Goal: Task Accomplishment & Management: Manage account settings

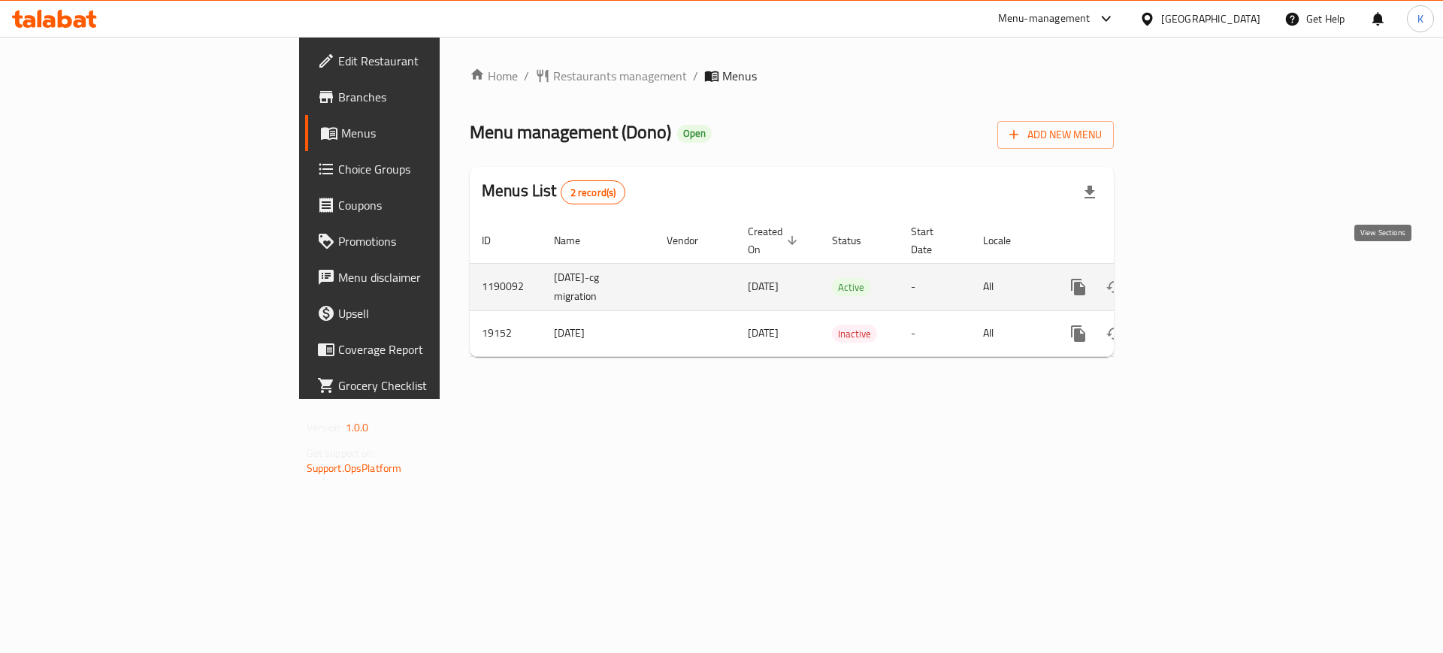
click at [1196, 278] on icon "enhanced table" at bounding box center [1187, 287] width 18 height 18
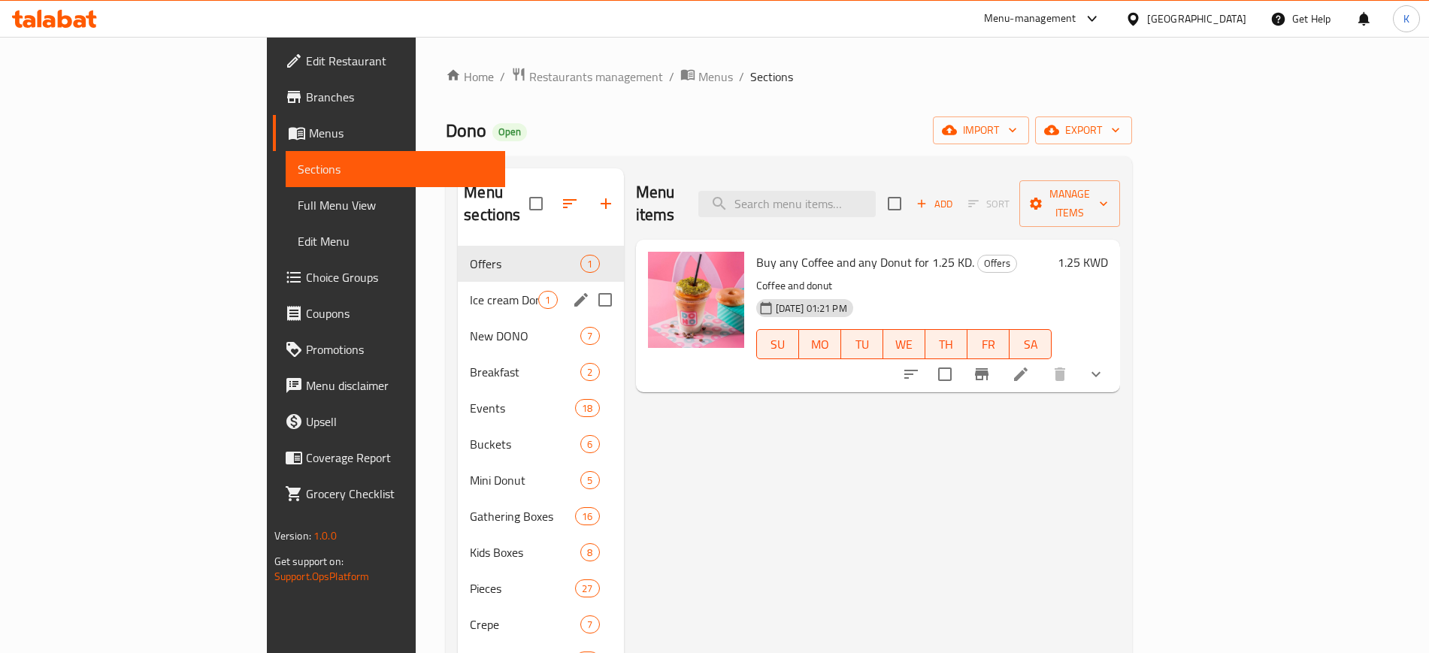
click at [470, 291] on span "Ice cream Donut" at bounding box center [504, 300] width 68 height 18
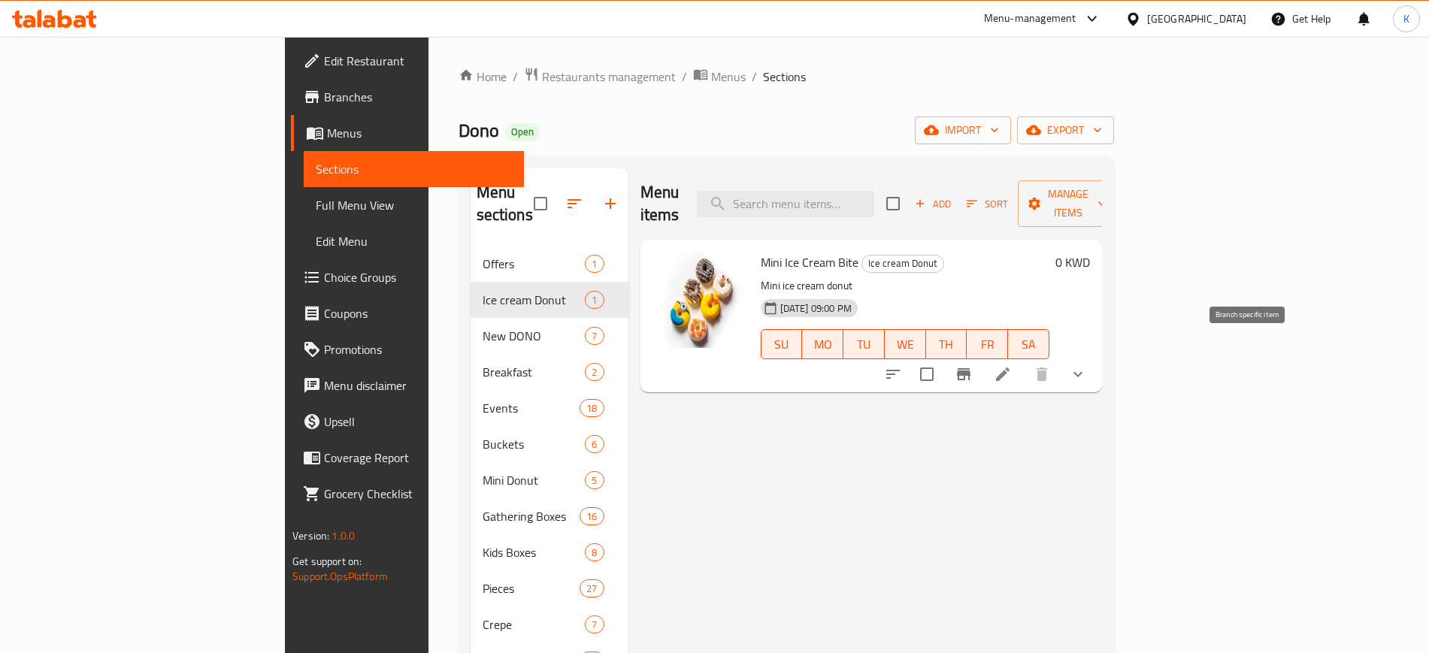
click at [970, 368] on icon "Branch-specific-item" at bounding box center [964, 374] width 14 height 12
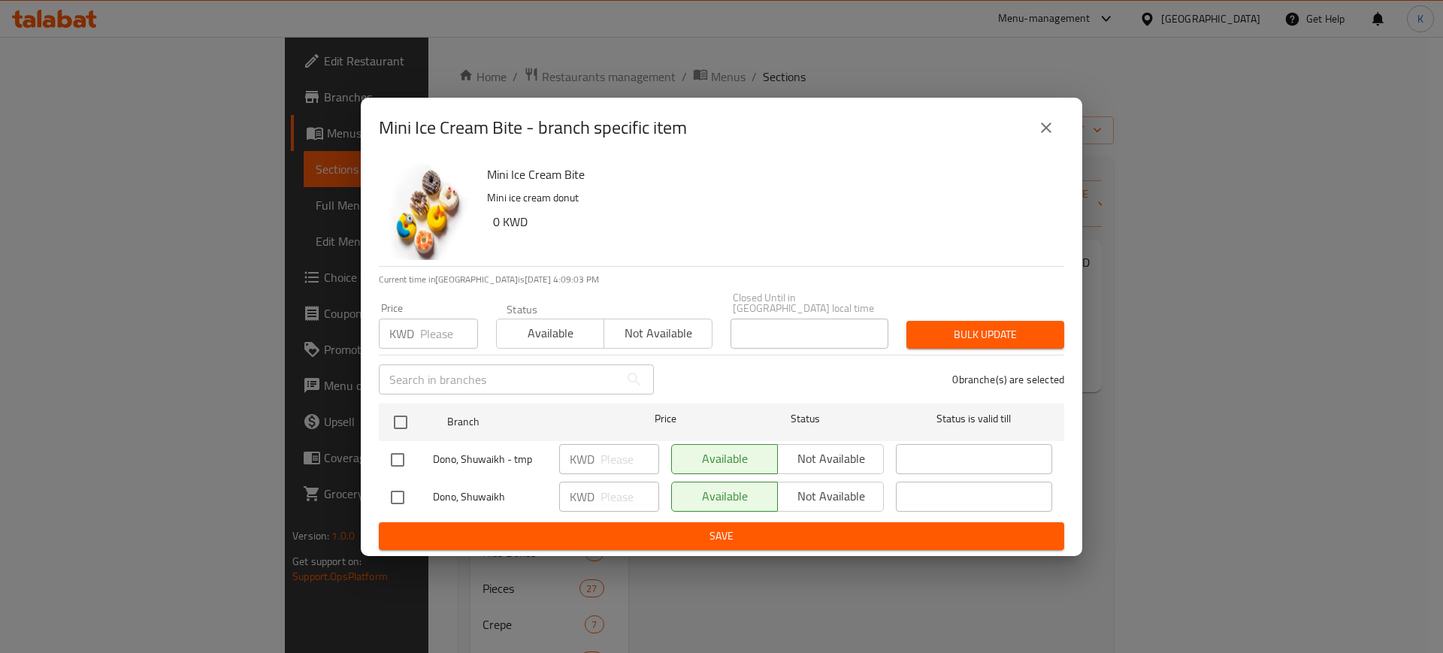
click at [1050, 133] on icon "close" at bounding box center [1046, 128] width 11 height 11
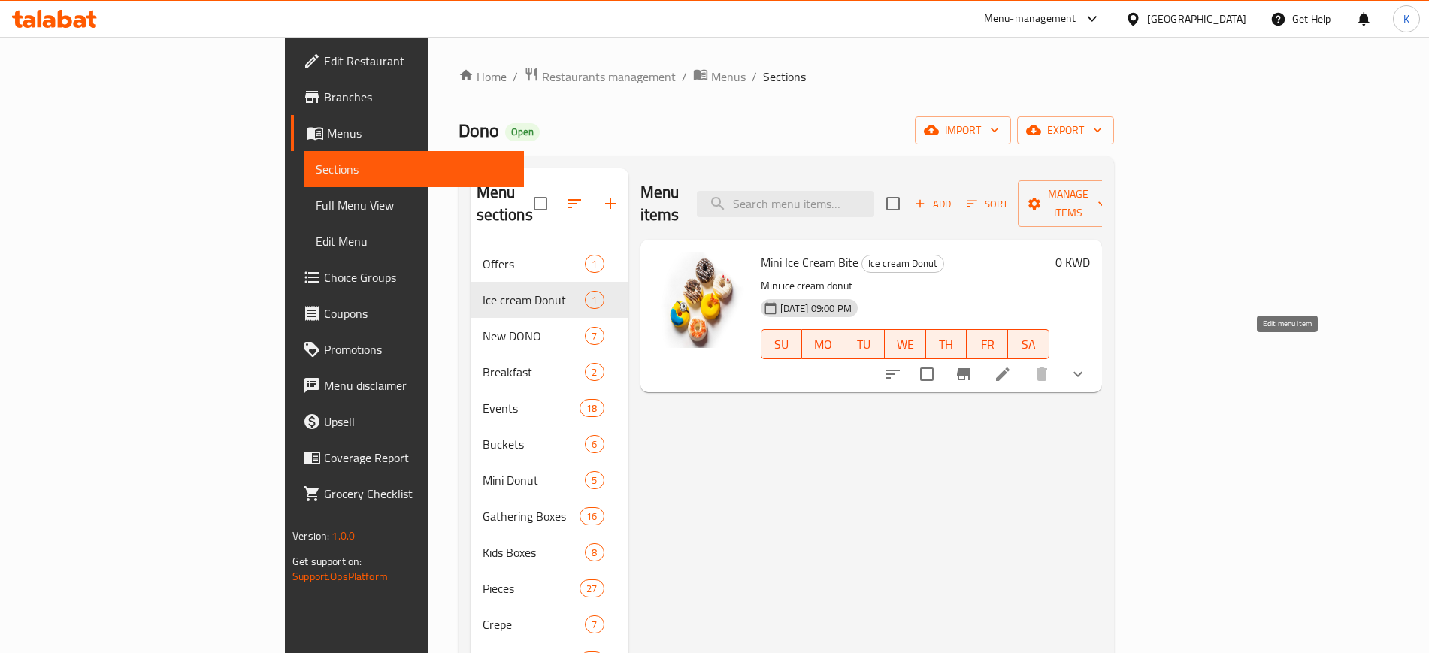
click at [1012, 365] on icon at bounding box center [1003, 374] width 18 height 18
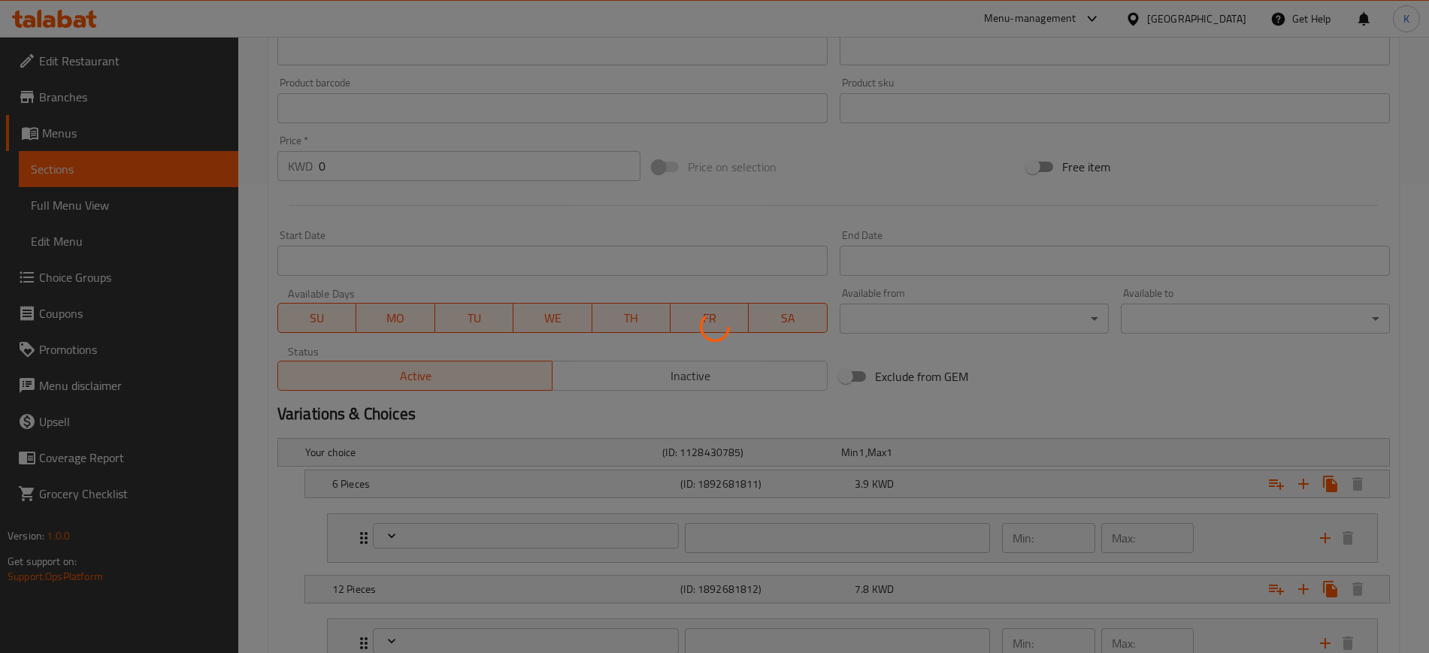
type input "اختيارك من ميني آيس كريم بايت"
type input "0"
type input "6"
type input "اختيارك من ميني آيس كريم بايت"
type input "0"
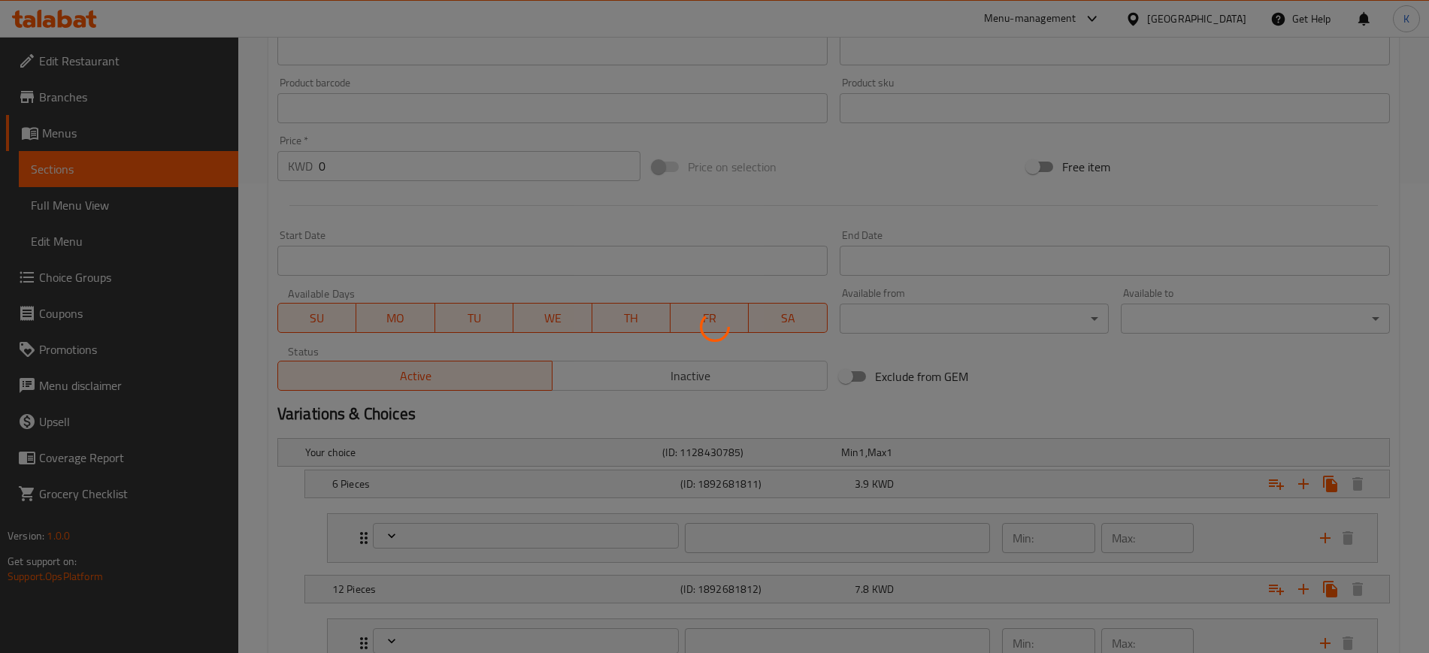
type input "6"
type input "اختيارك من ميني آيس كريم بايت"
type input "0"
type input "6"
type input "اختيارك من ميني آيس كريم بايت"
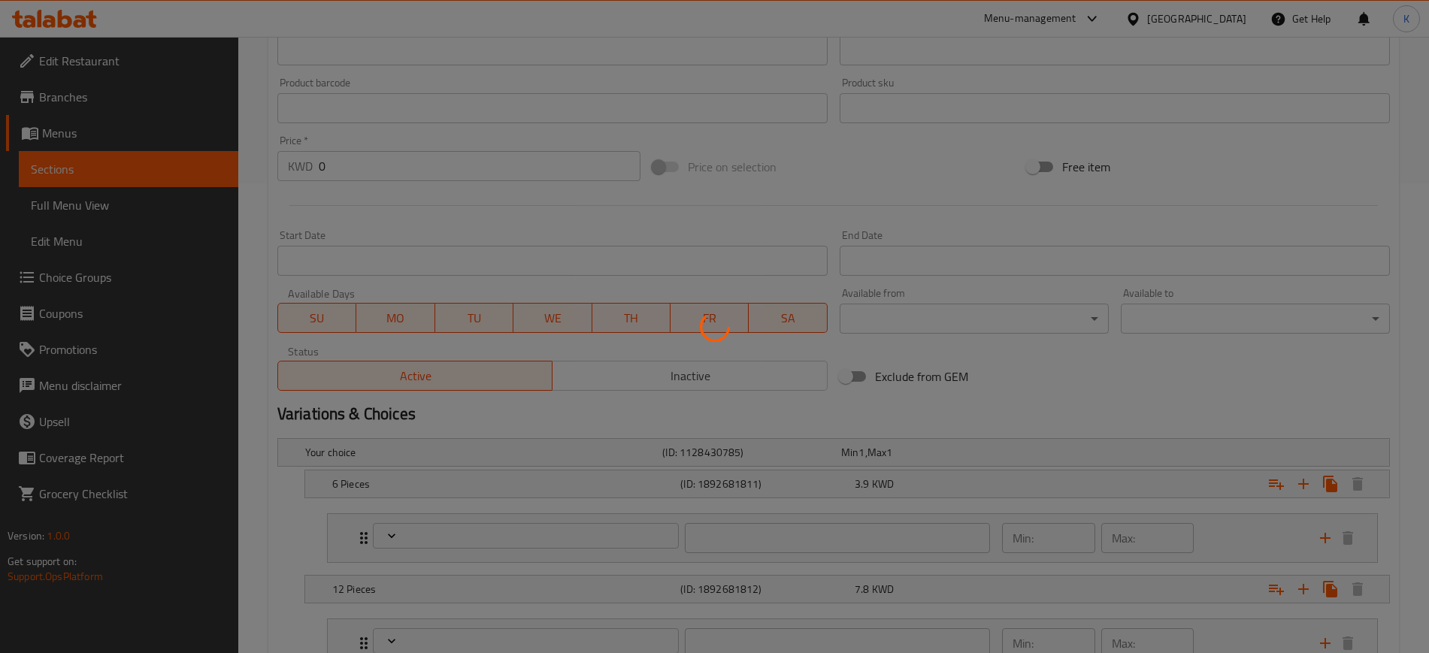
type input "0"
type input "6"
type input "اختيارك من ميني آيس كريم بايت"
type input "0"
type input "6"
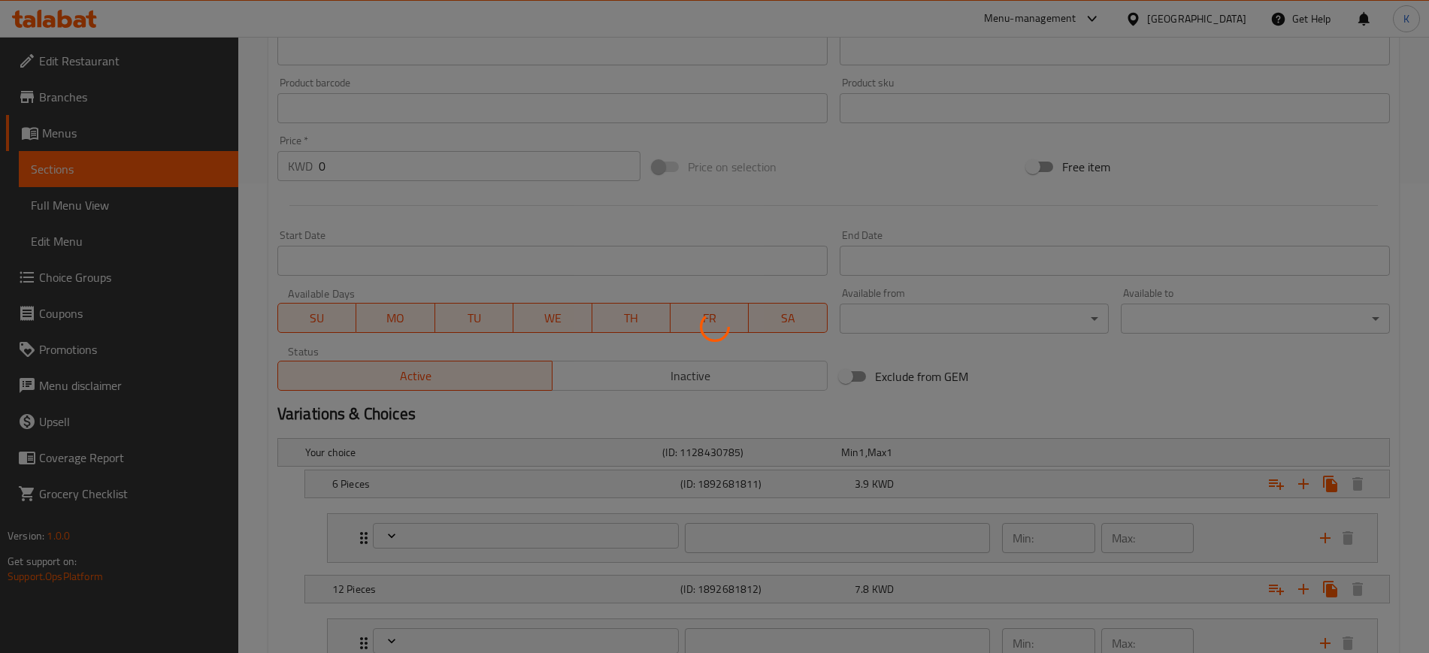
type input "اختيارك من ميني آيس كريم بايت"
type input "0"
type input "6"
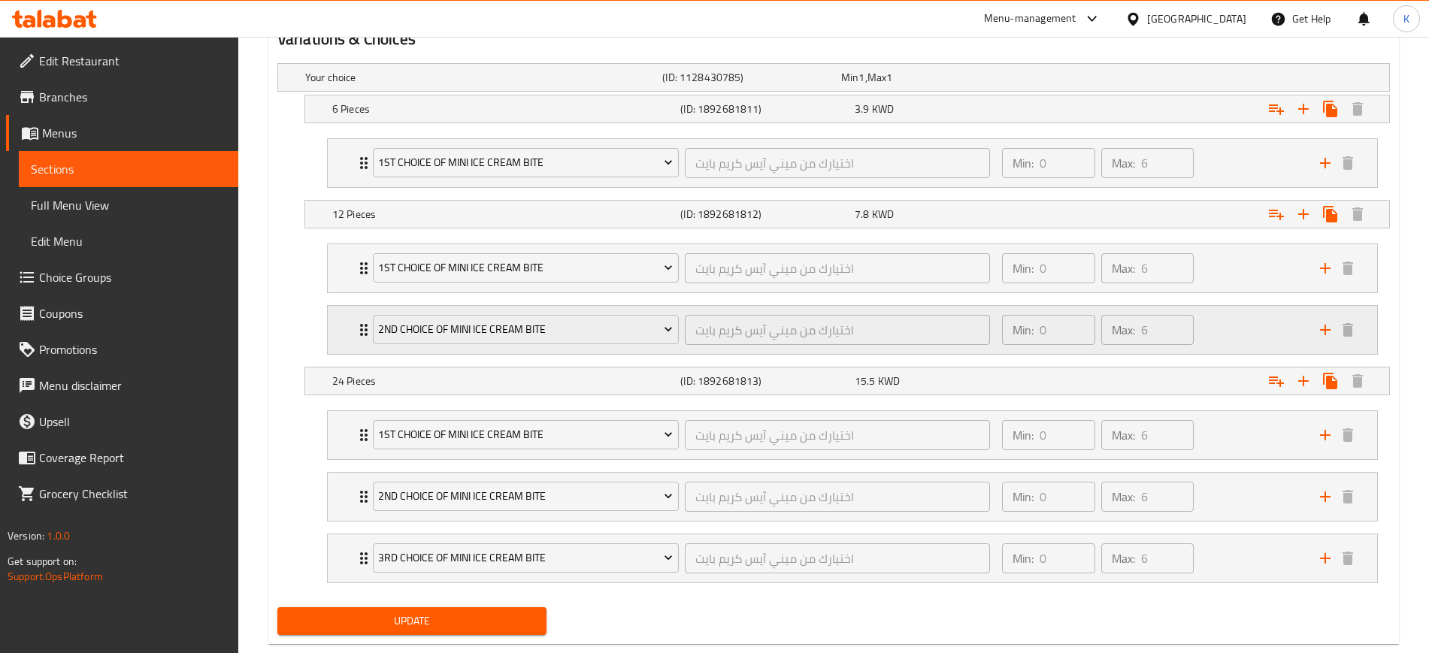
scroll to position [878, 0]
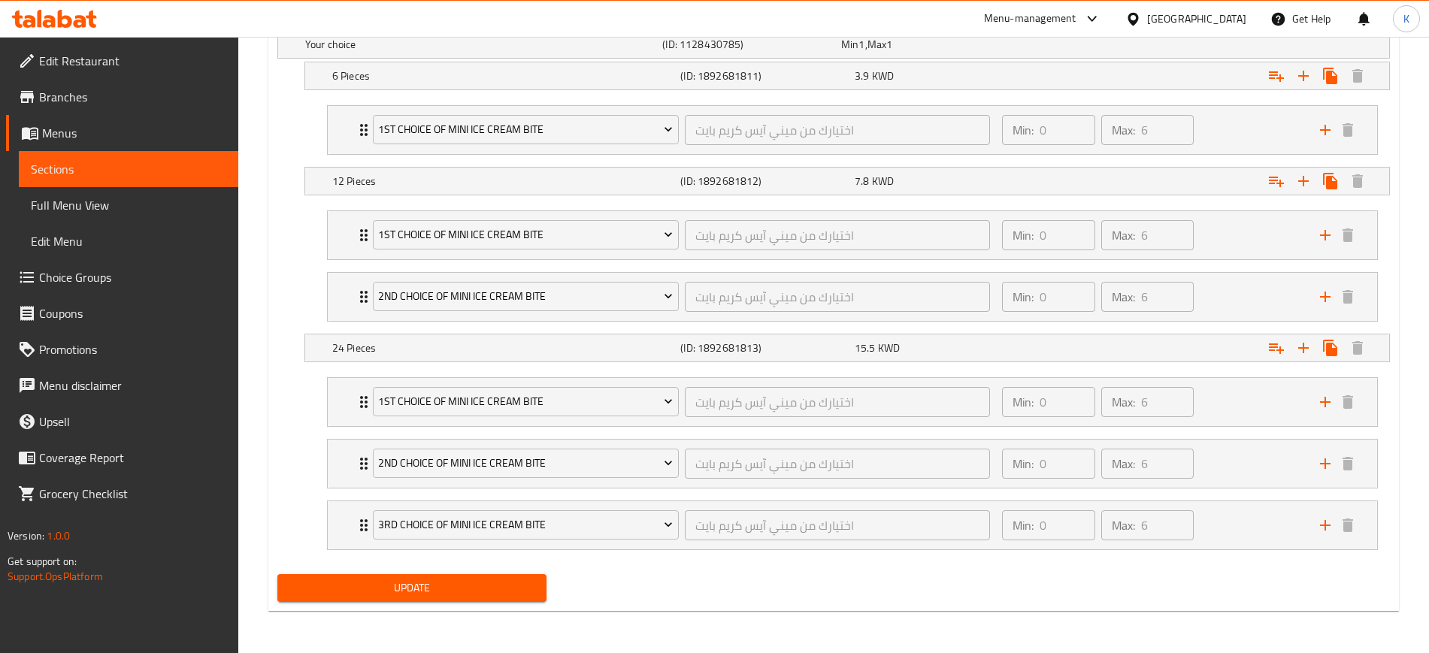
click at [90, 280] on span "Choice Groups" at bounding box center [132, 277] width 187 height 18
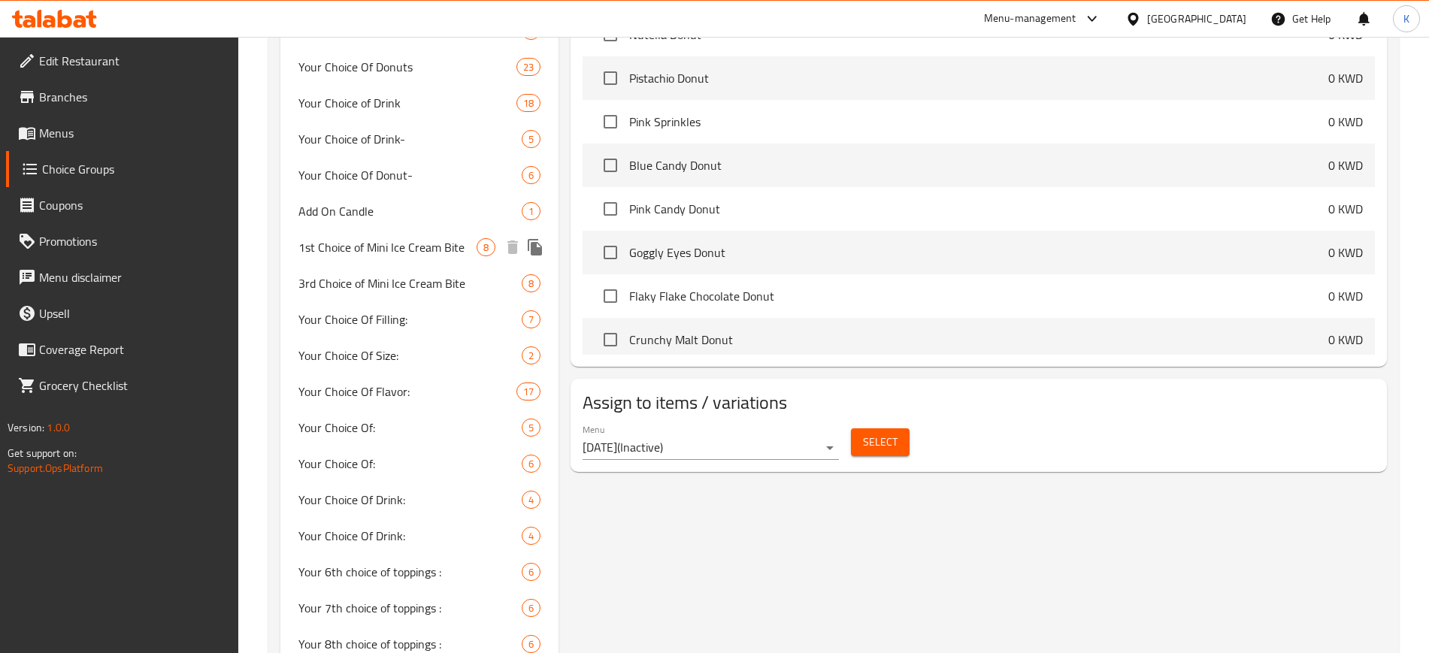
scroll to position [777, 0]
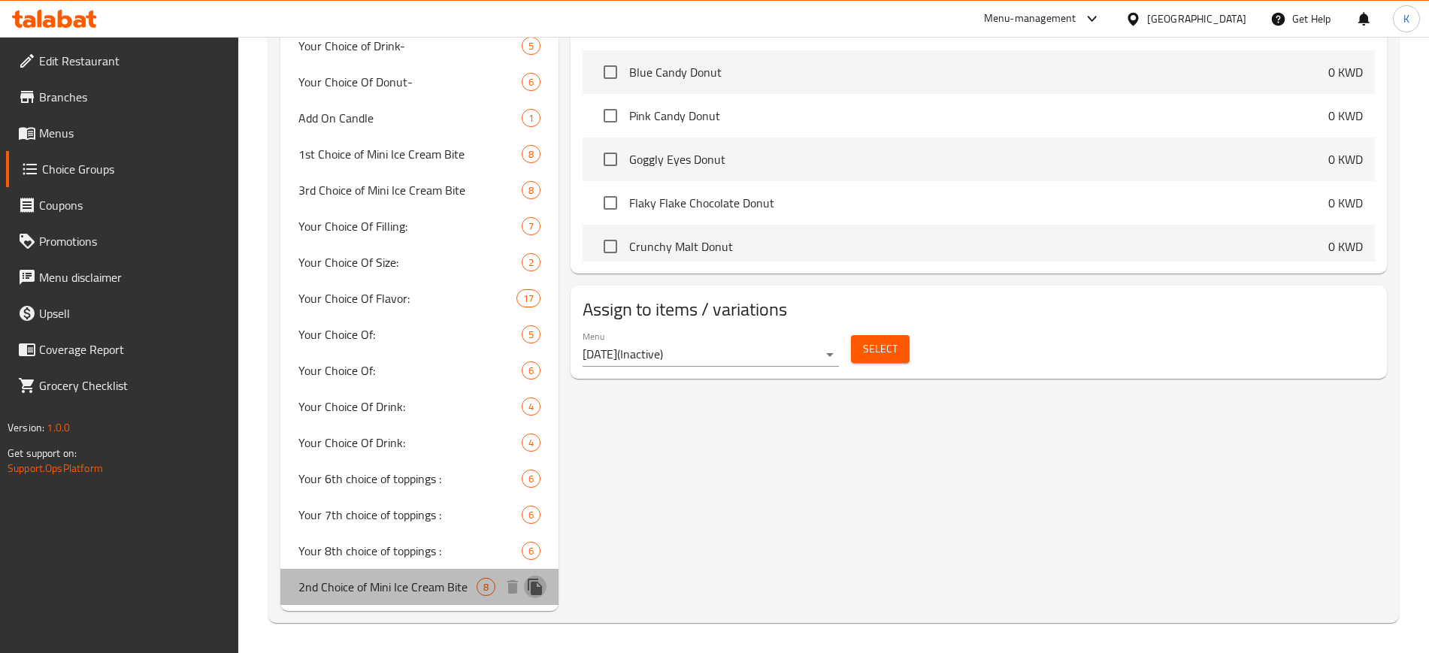
click at [539, 592] on icon "duplicate" at bounding box center [535, 587] width 14 height 17
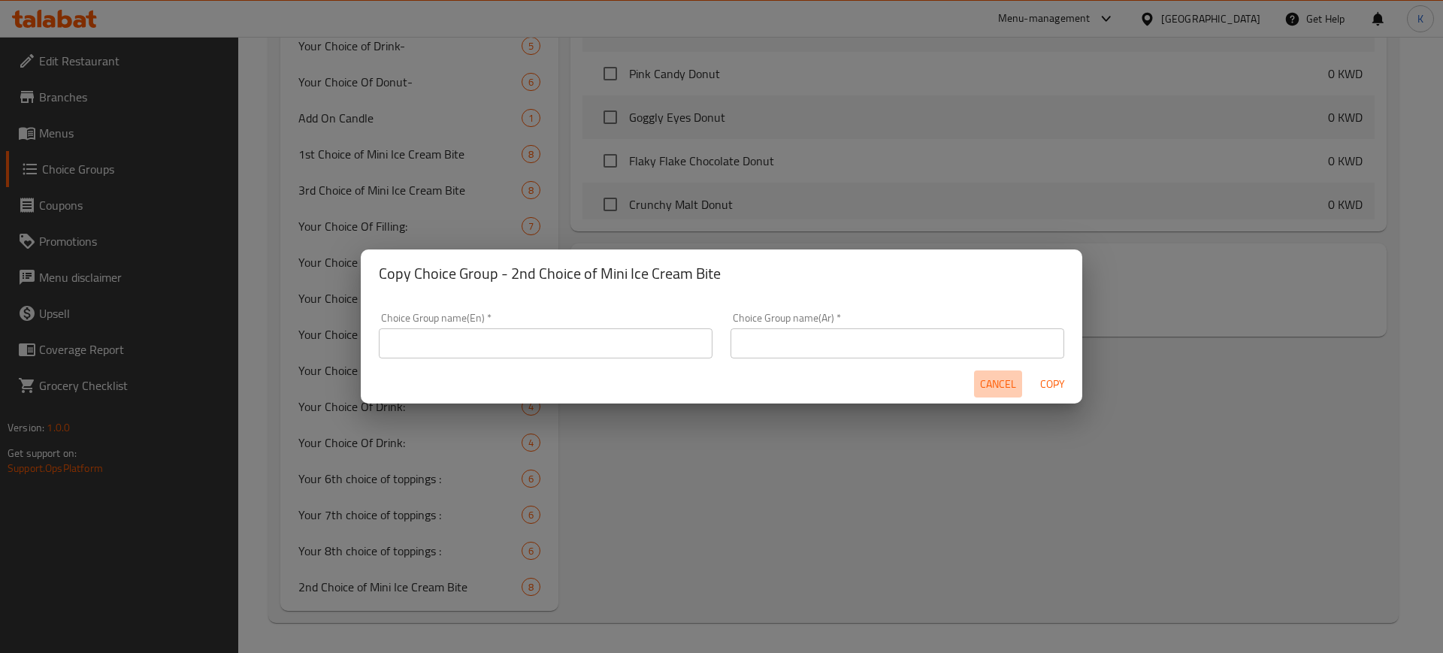
click at [989, 383] on span "Cancel" at bounding box center [998, 384] width 36 height 19
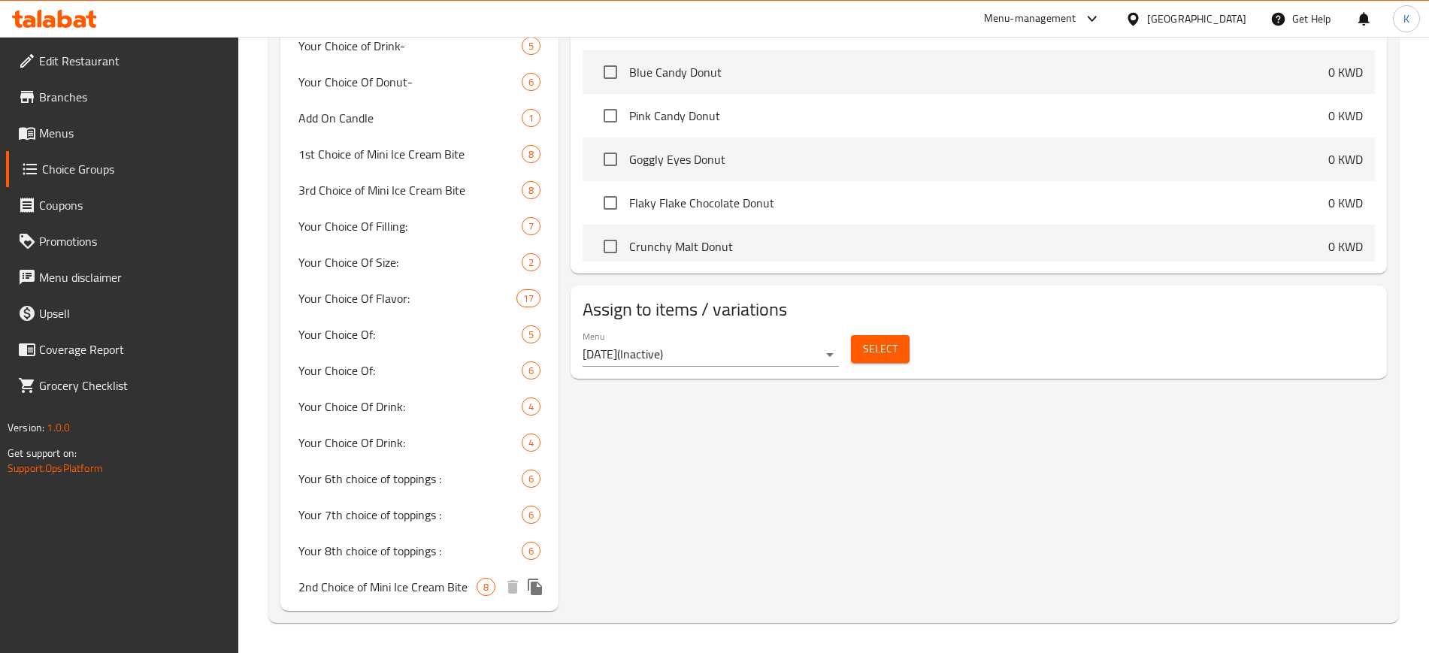
drag, startPoint x: 548, startPoint y: 586, endPoint x: 533, endPoint y: 591, distance: 15.7
click at [533, 591] on icon "duplicate" at bounding box center [535, 587] width 14 height 17
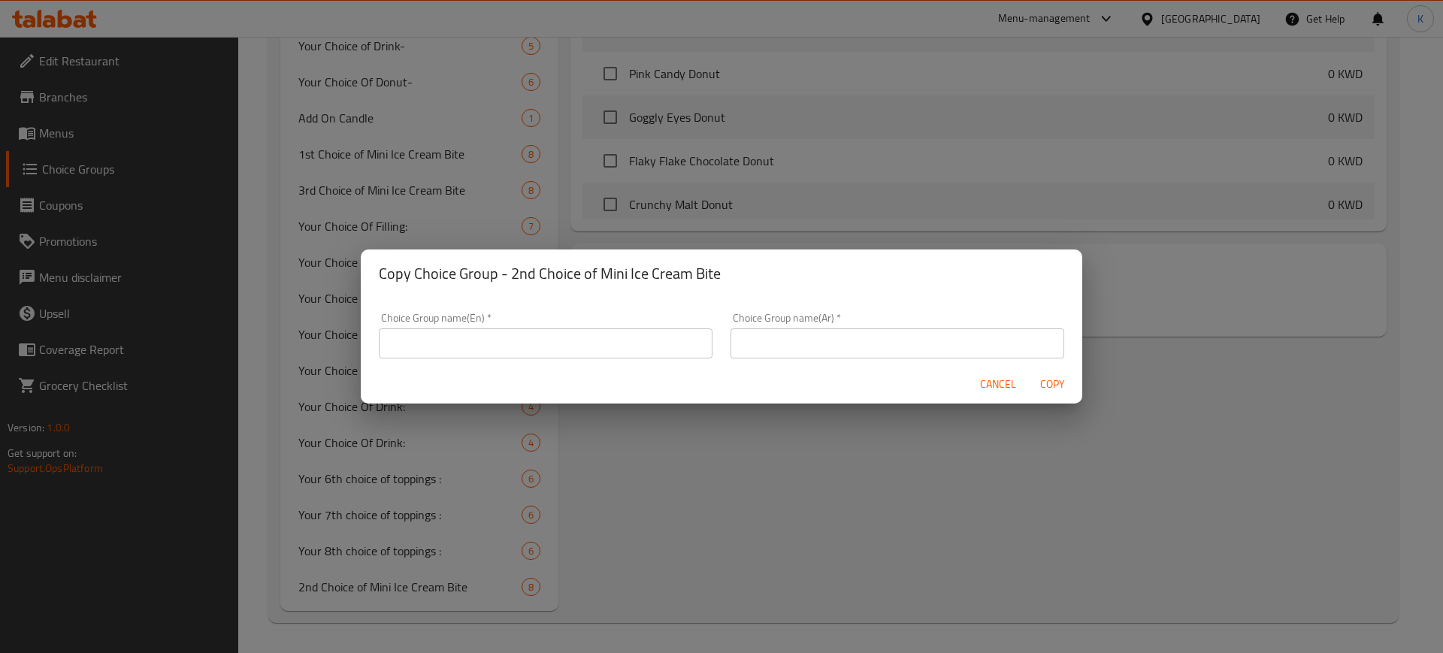
click at [827, 331] on input "text" at bounding box center [898, 343] width 334 height 30
paste input "اختيارك من ميني آيس كريم بايت"
type input "اختيارك من ميني آيس كريم بايت"
click at [510, 344] on input "text" at bounding box center [546, 343] width 334 height 30
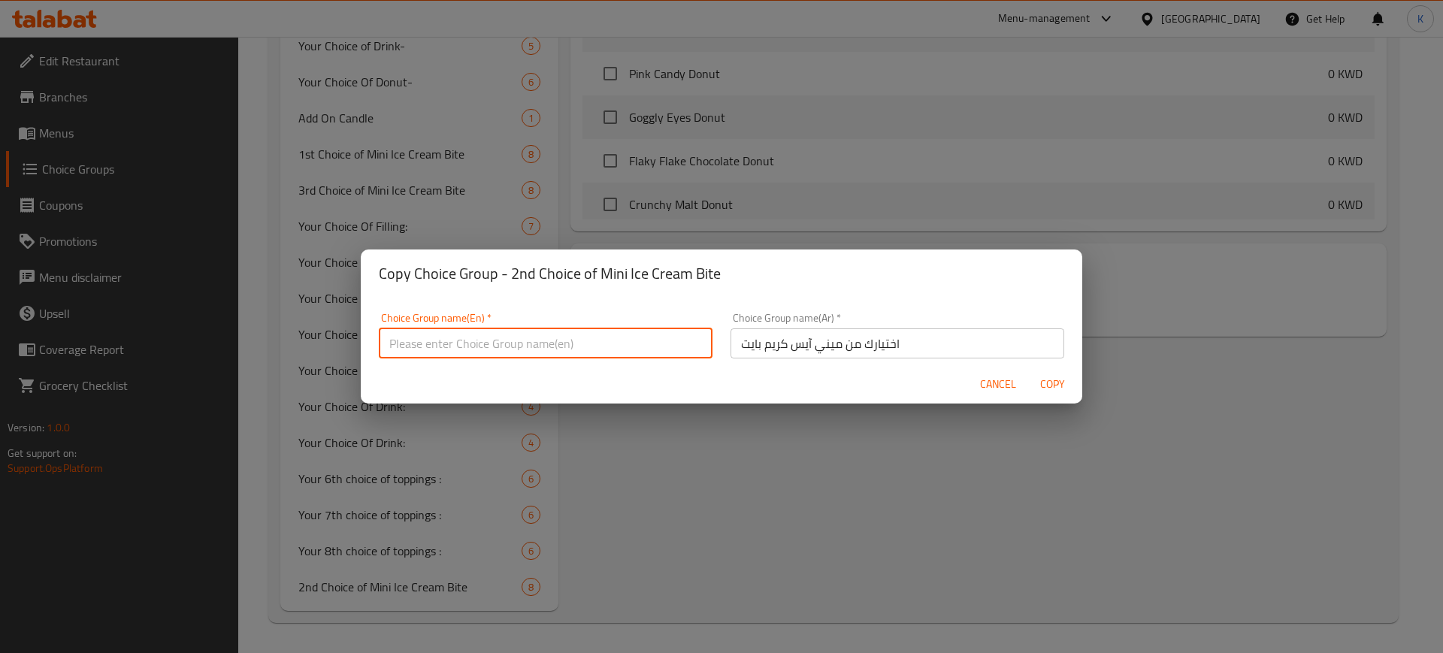
paste input "Choice of Mini Ice Cream Bite"
click at [388, 342] on input "Choice of Mini Ice Cream Bite" at bounding box center [546, 343] width 334 height 30
type input "4th Choice of Mini Ice Cream Bite"
click at [1050, 381] on span "Copy" at bounding box center [1052, 384] width 36 height 19
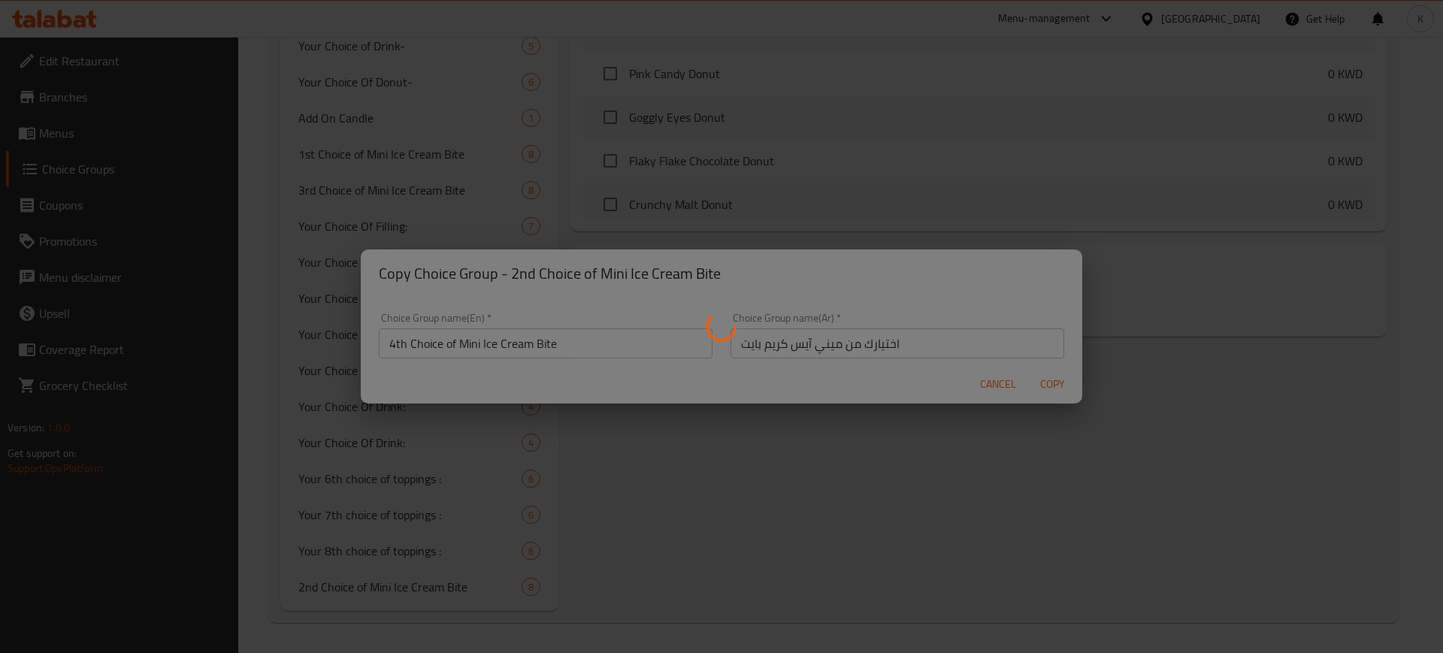
type input "4th Choice of Mini Ice Cream Bite"
type input "اختيارك من ميني آيس كريم بايت"
type input "0"
type input "6"
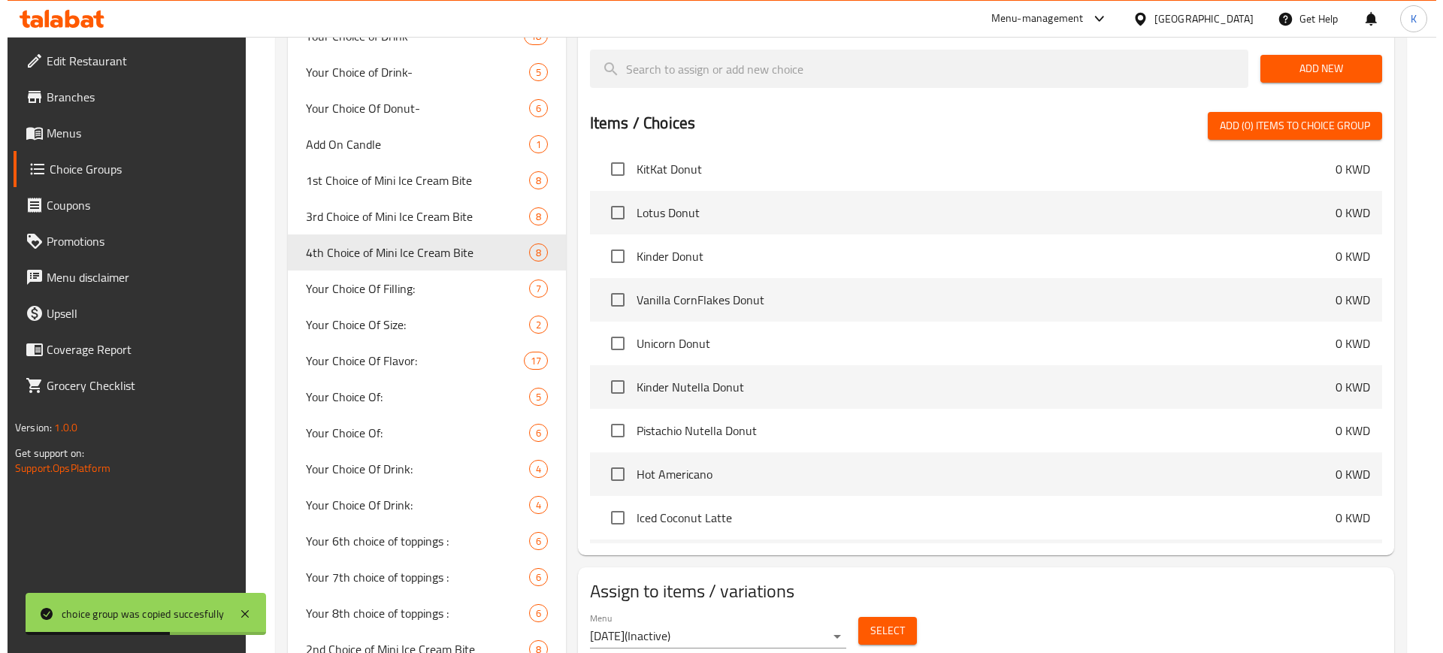
scroll to position [813, 0]
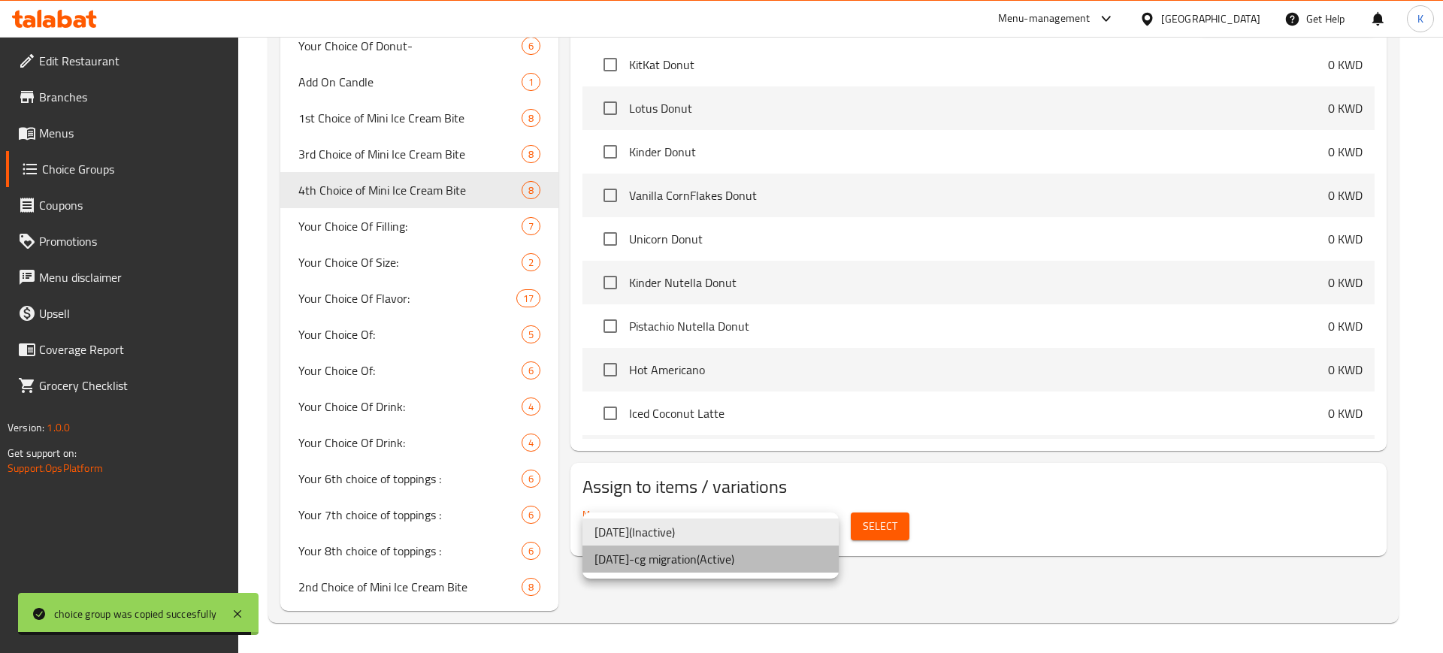
click at [770, 558] on li "[DATE]-cg migration ( Active )" at bounding box center [711, 559] width 256 height 27
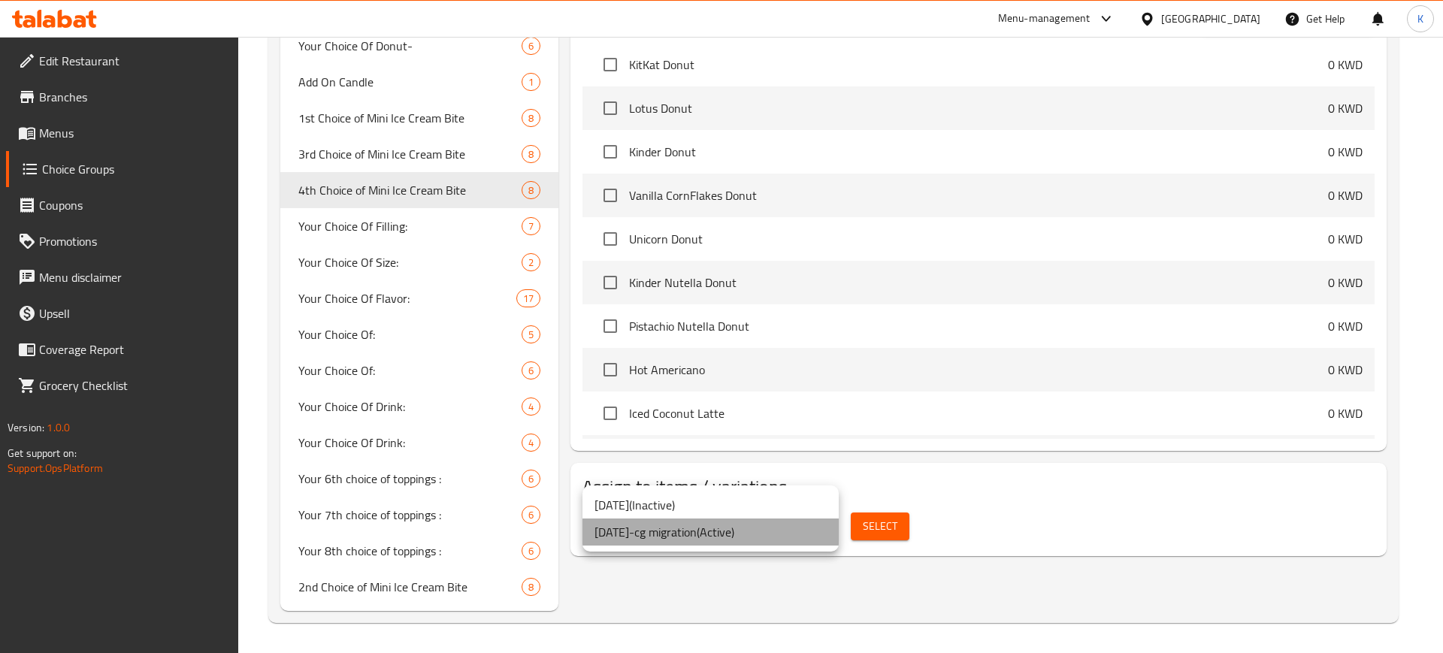
click at [761, 535] on li "[DATE]-cg migration ( Active )" at bounding box center [711, 532] width 256 height 27
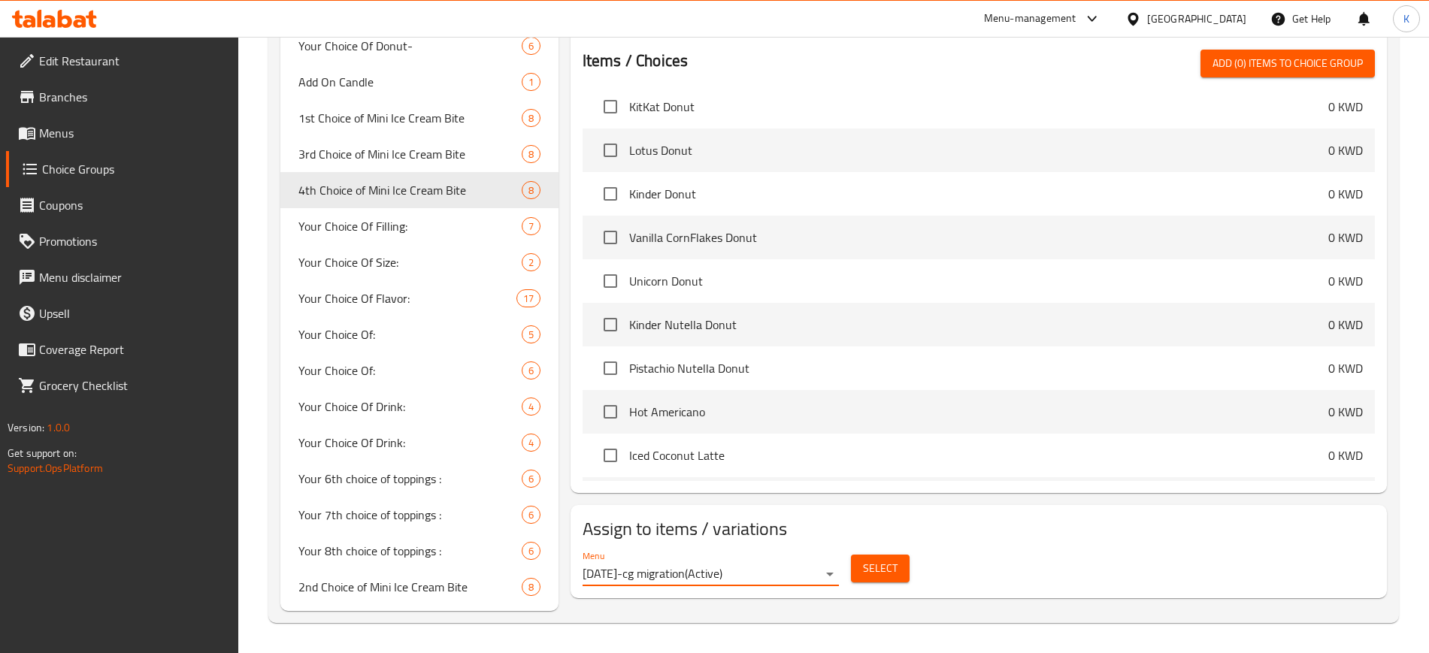
click at [883, 559] on span "Select" at bounding box center [880, 568] width 35 height 19
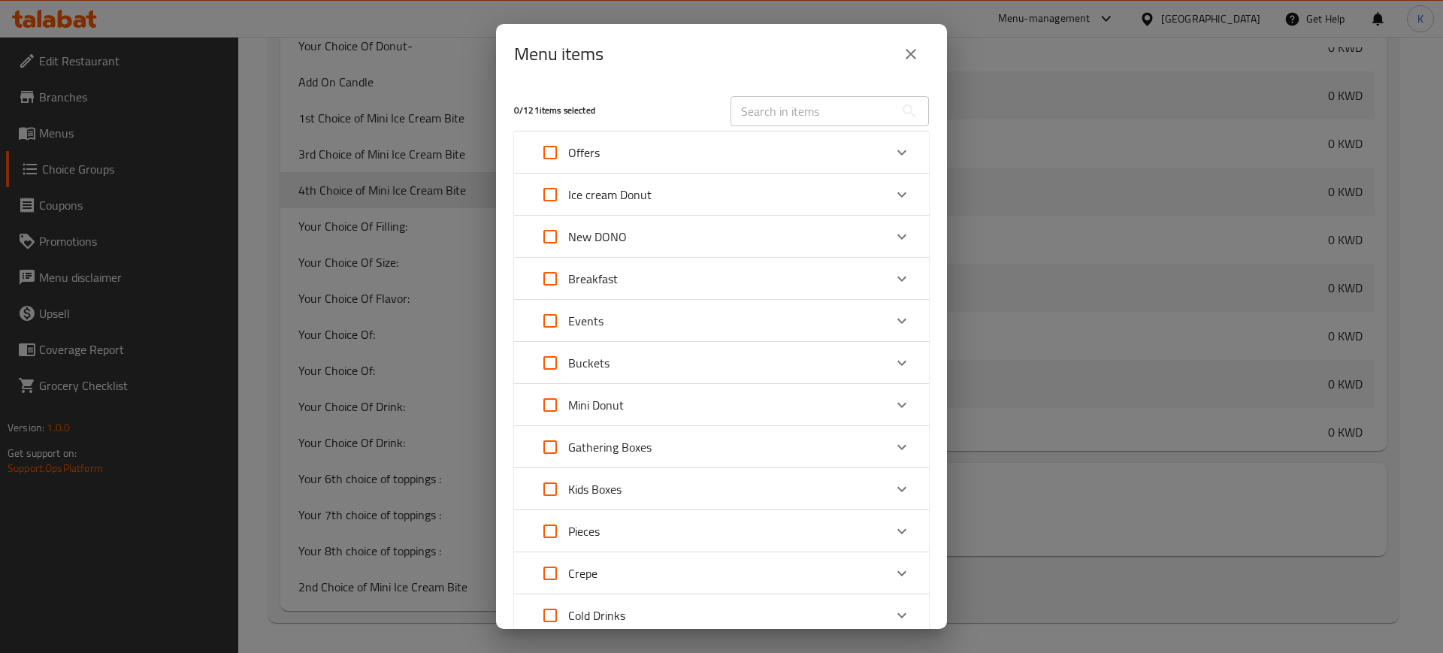
click at [868, 192] on div "Ice cream Donut" at bounding box center [708, 195] width 352 height 36
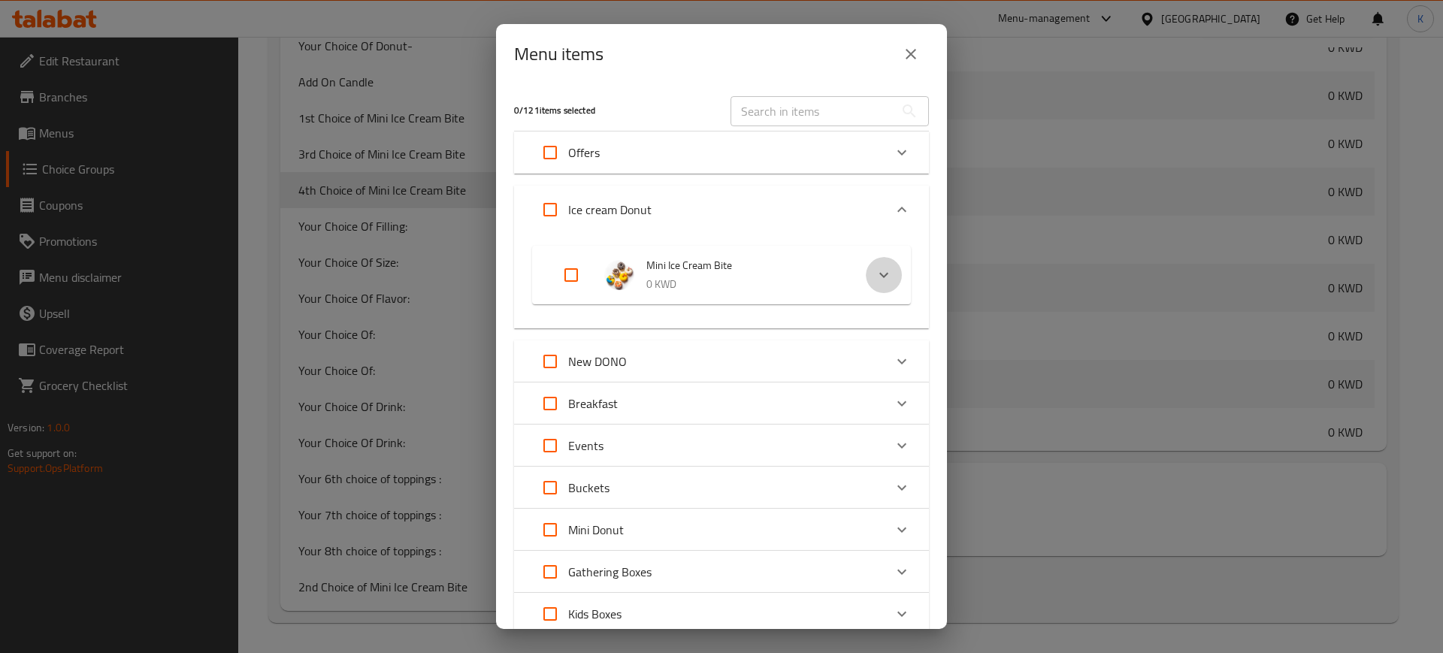
click at [875, 273] on icon "Expand" at bounding box center [884, 275] width 18 height 18
click at [857, 341] on icon "Expand" at bounding box center [866, 340] width 18 height 18
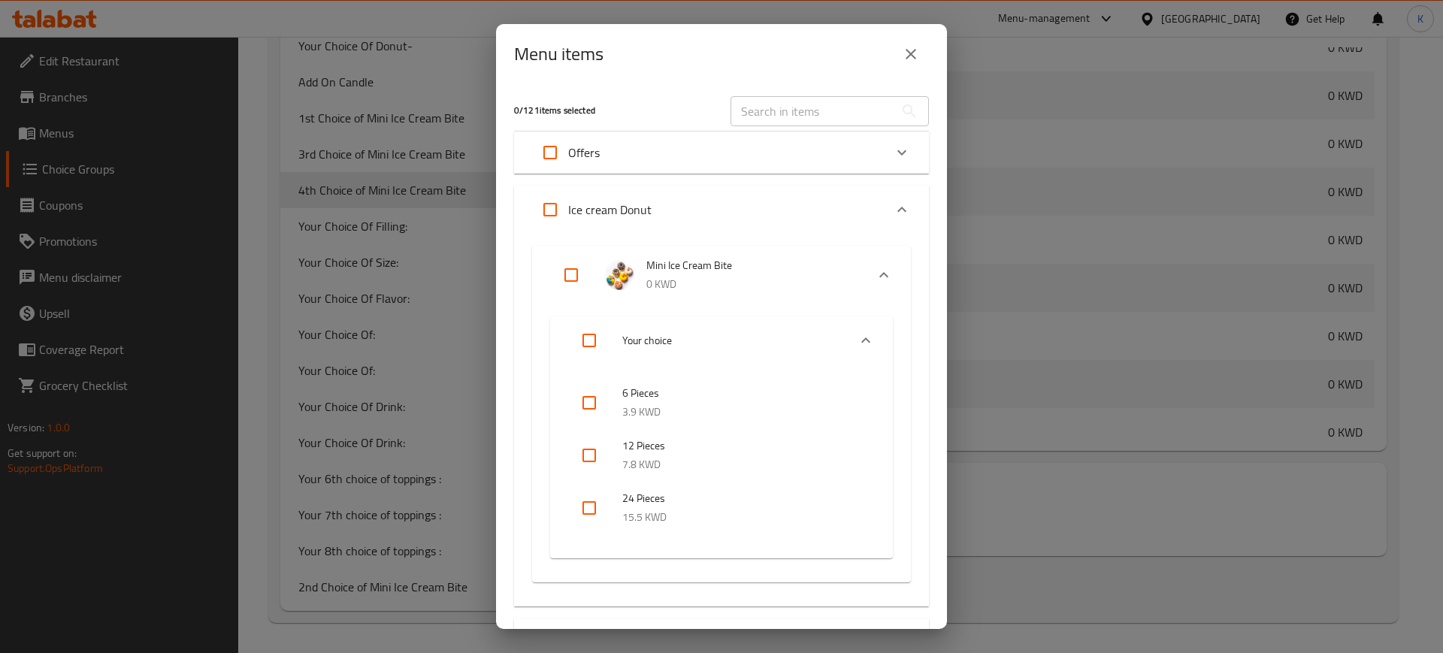
click at [587, 510] on input "checkbox" at bounding box center [589, 508] width 36 height 36
checkbox input "true"
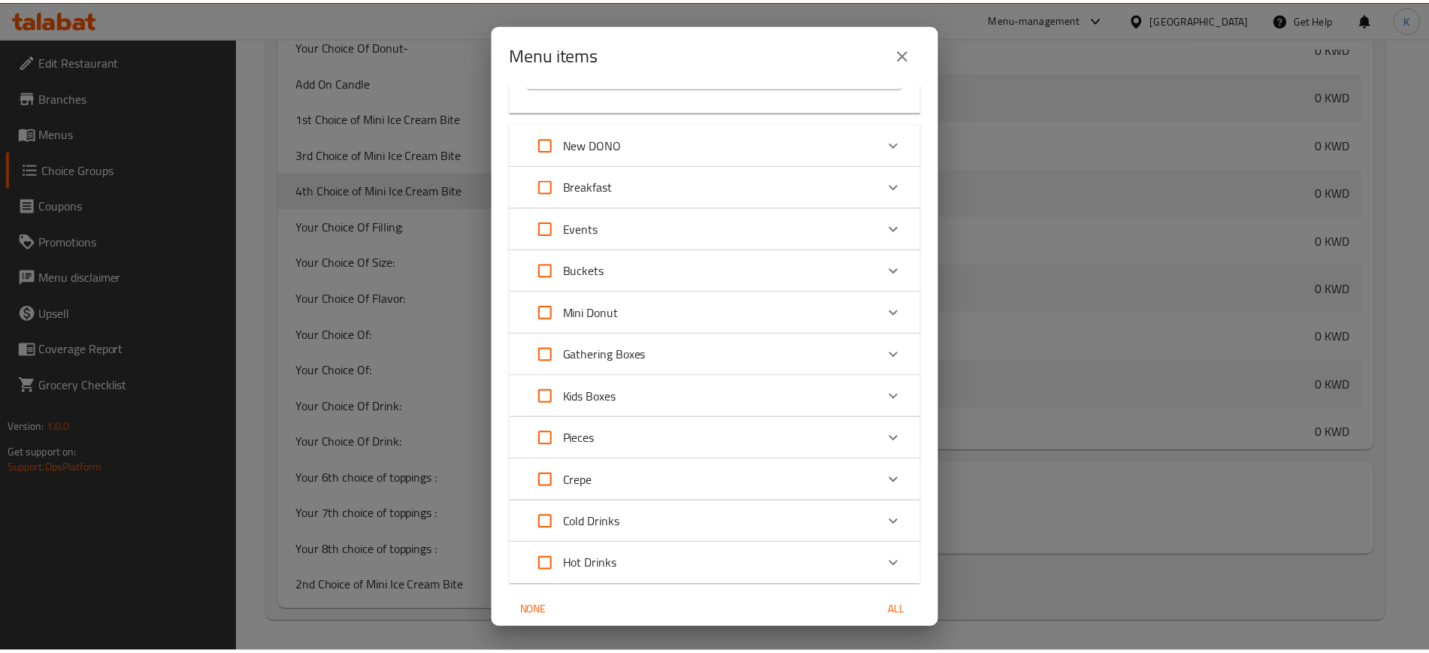
scroll to position [557, 0]
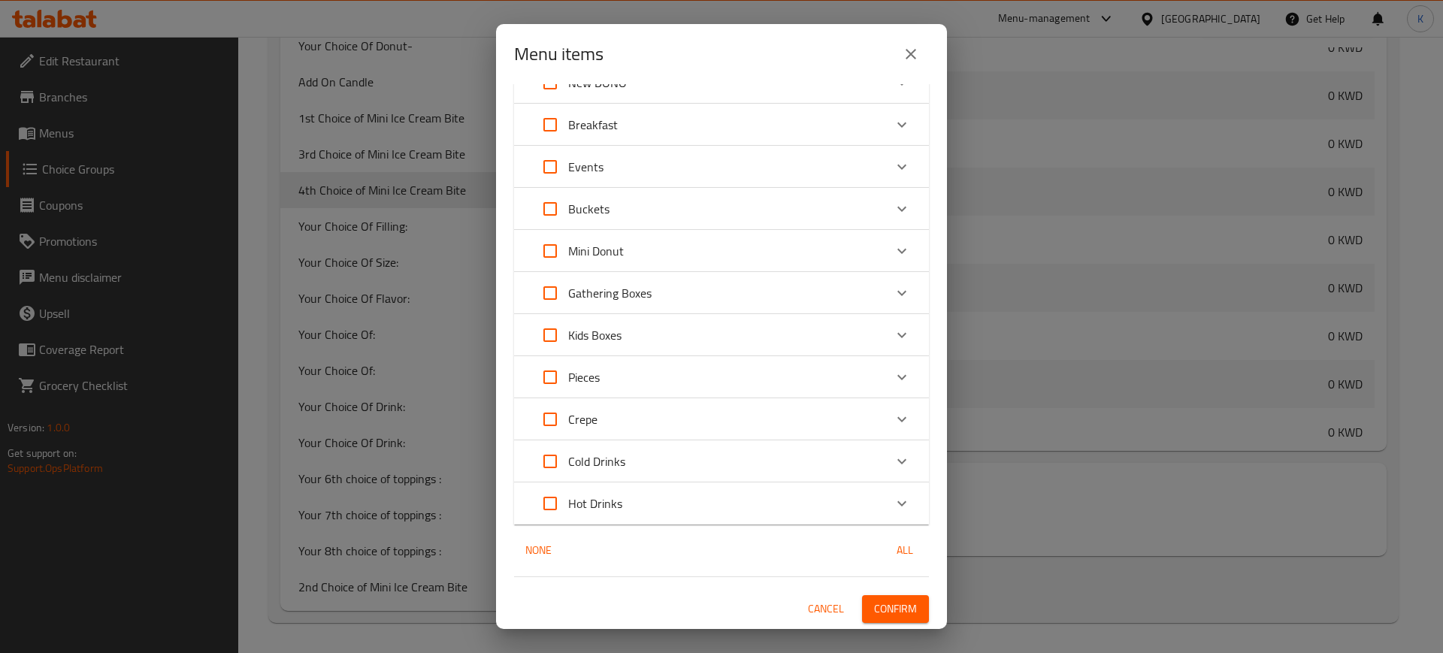
click at [881, 612] on span "Confirm" at bounding box center [895, 609] width 43 height 19
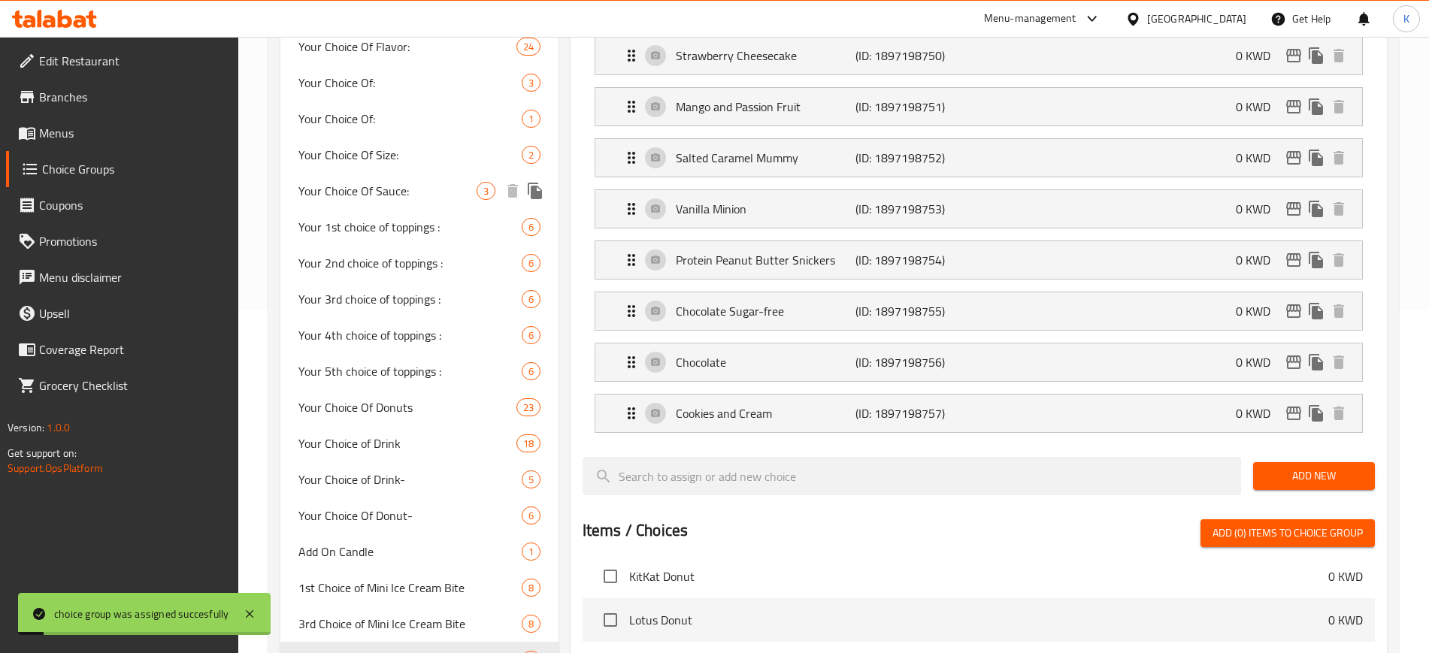
scroll to position [0, 0]
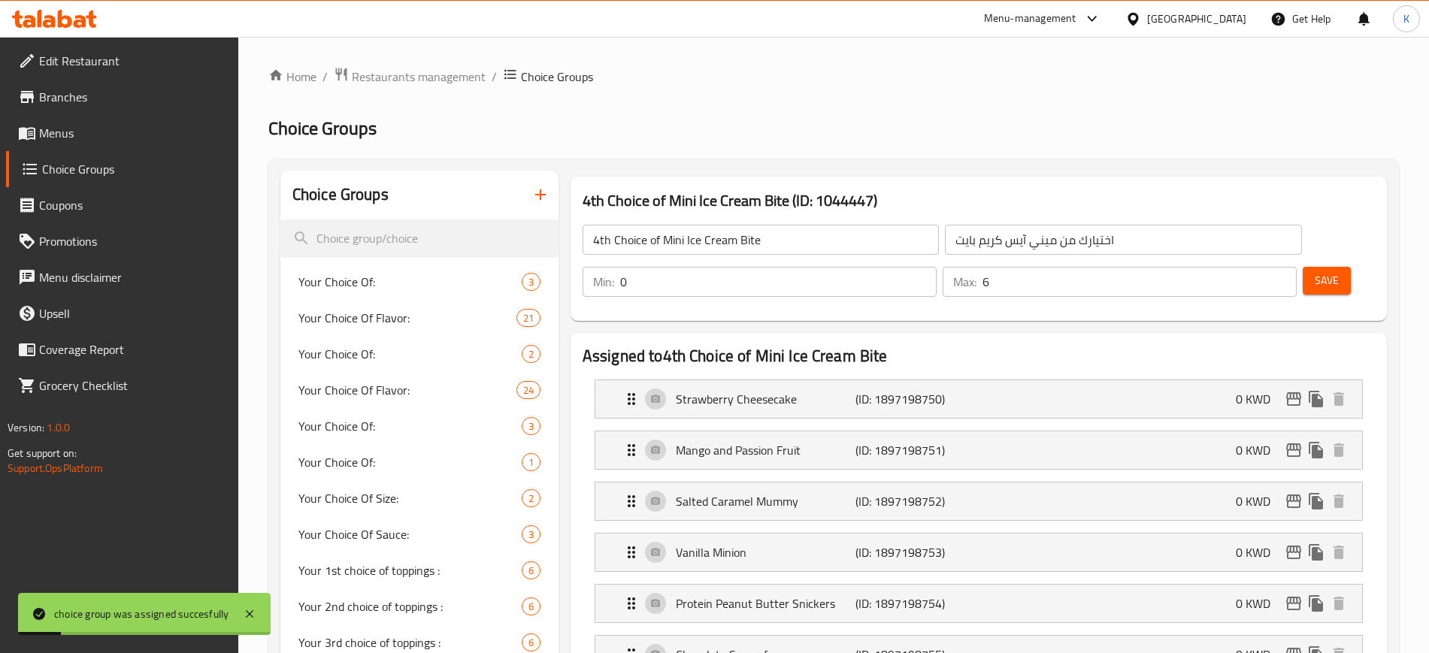
click at [65, 134] on span "Menus" at bounding box center [132, 133] width 187 height 18
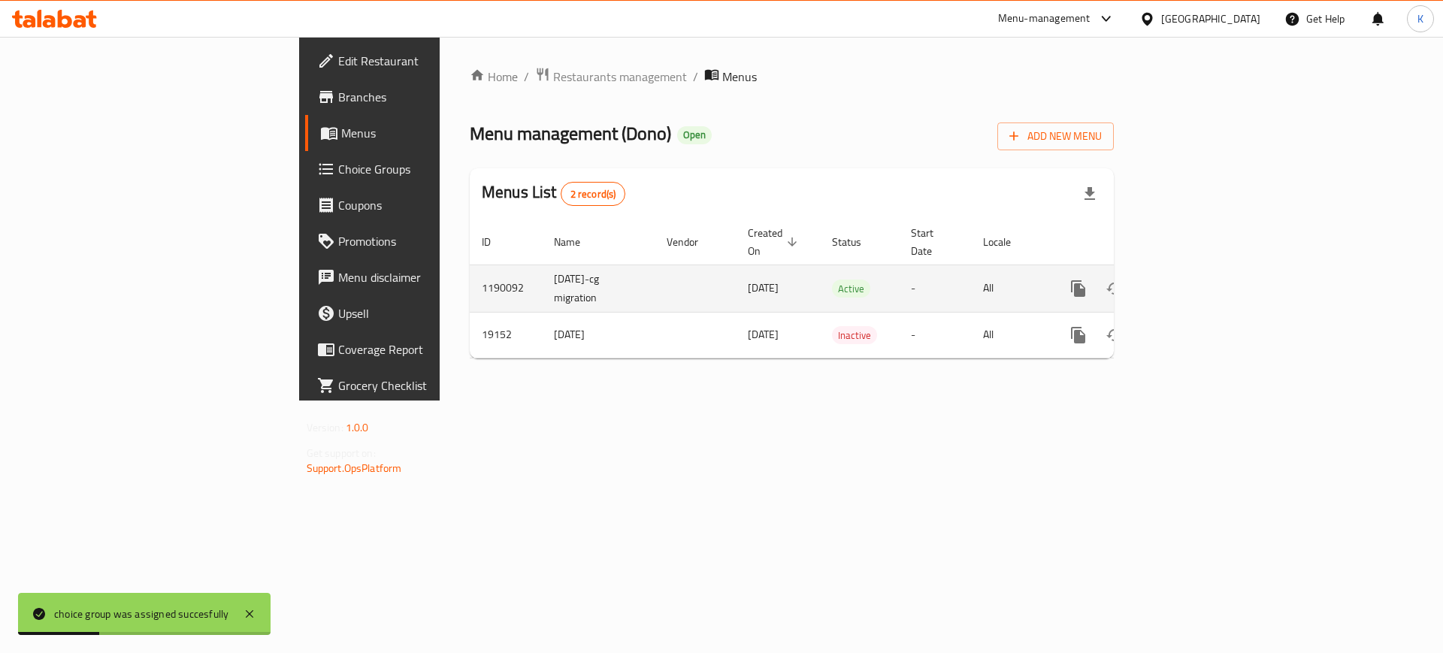
click at [1196, 280] on icon "enhanced table" at bounding box center [1187, 289] width 18 height 18
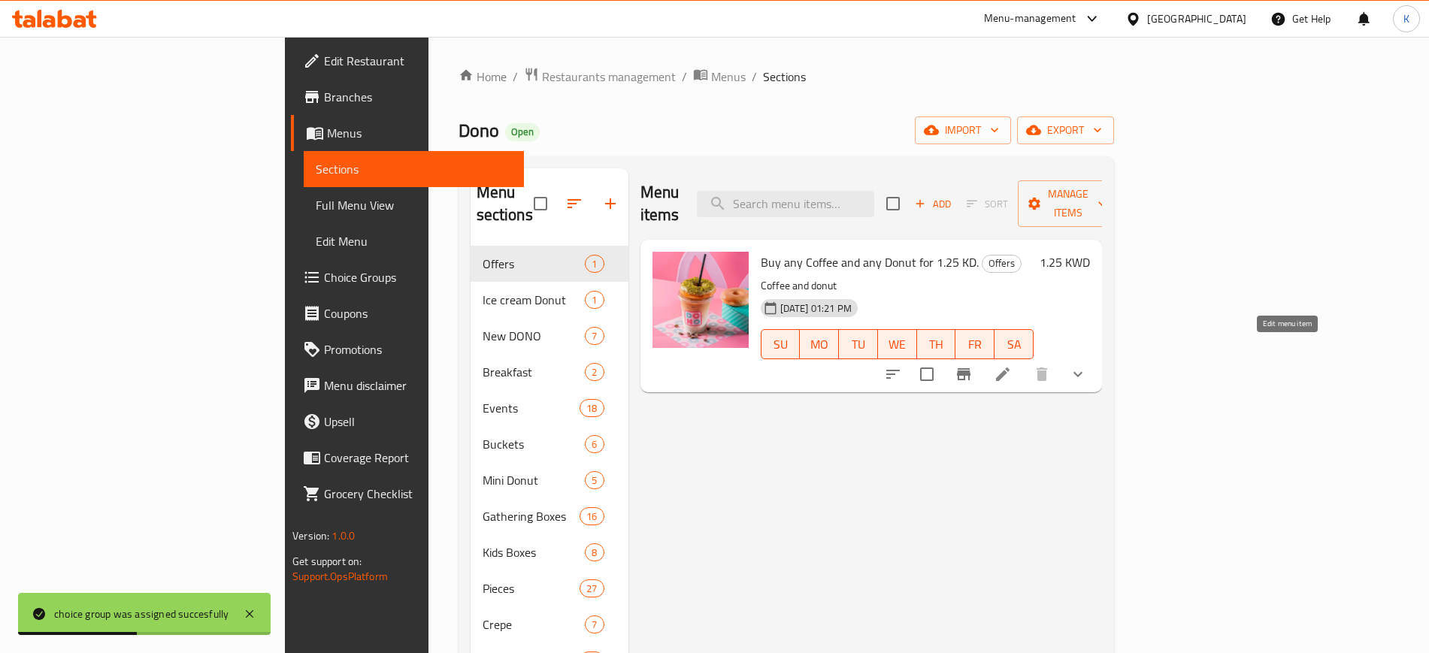
click at [1010, 368] on icon at bounding box center [1003, 375] width 14 height 14
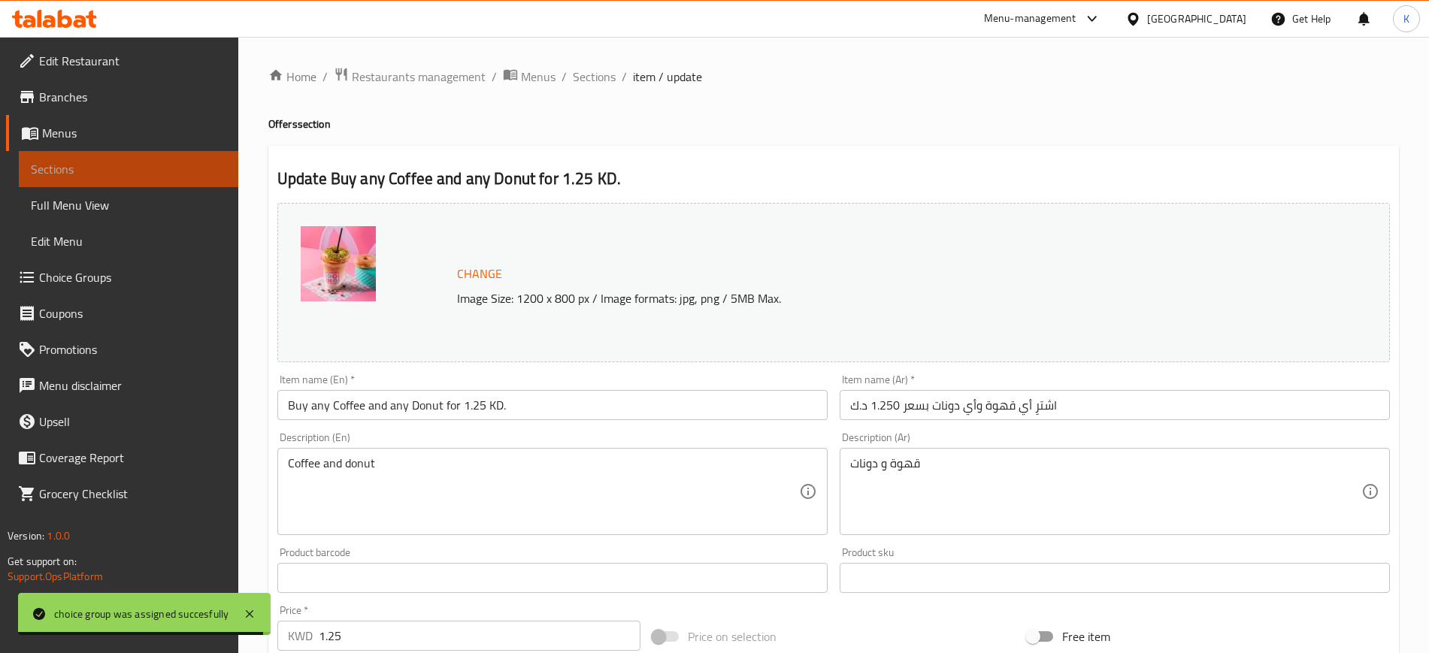
click at [39, 171] on span "Sections" at bounding box center [128, 169] width 195 height 18
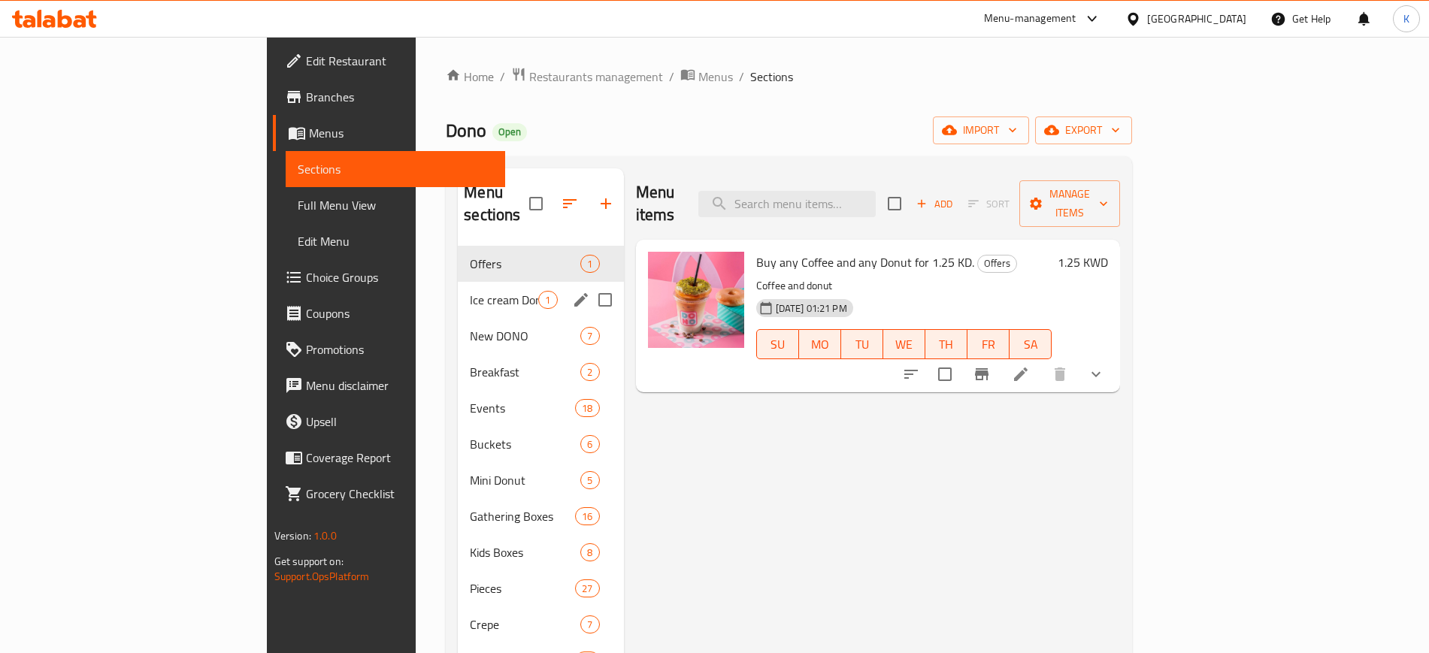
click at [458, 288] on div "Ice cream Donut 1" at bounding box center [540, 300] width 165 height 36
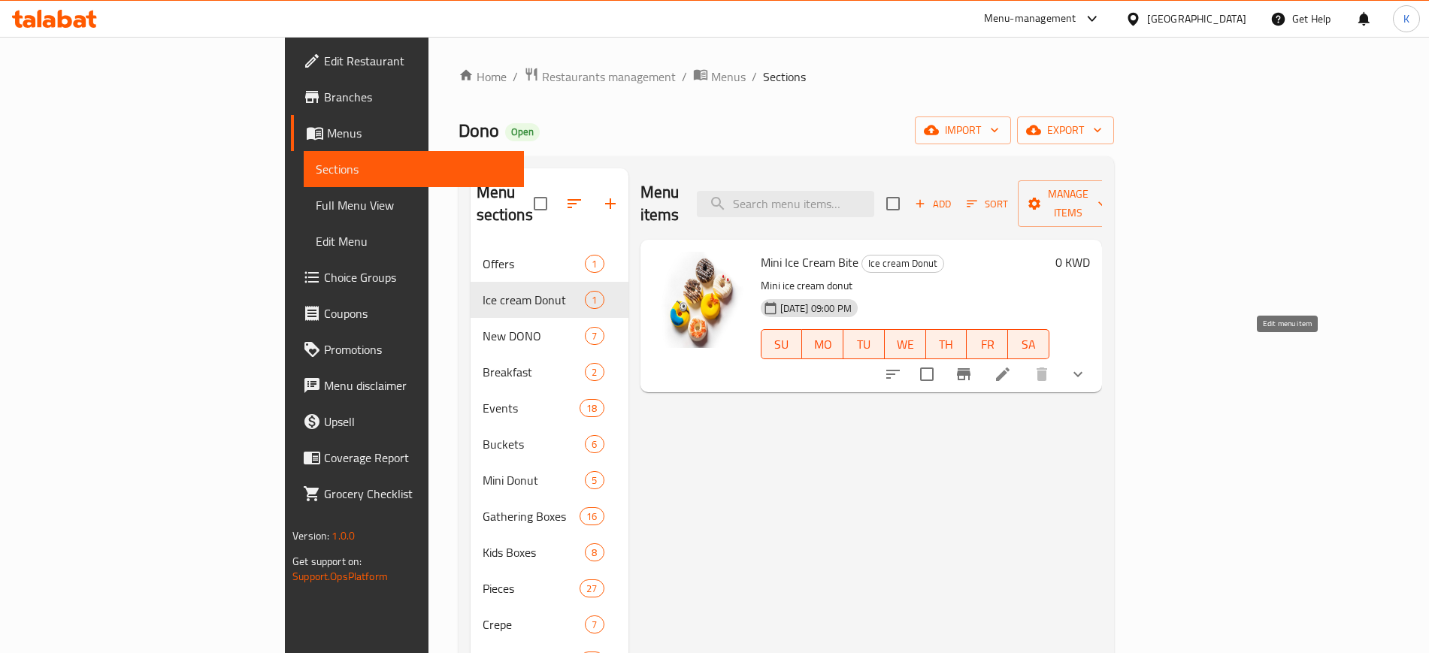
click at [1010, 368] on icon at bounding box center [1003, 375] width 14 height 14
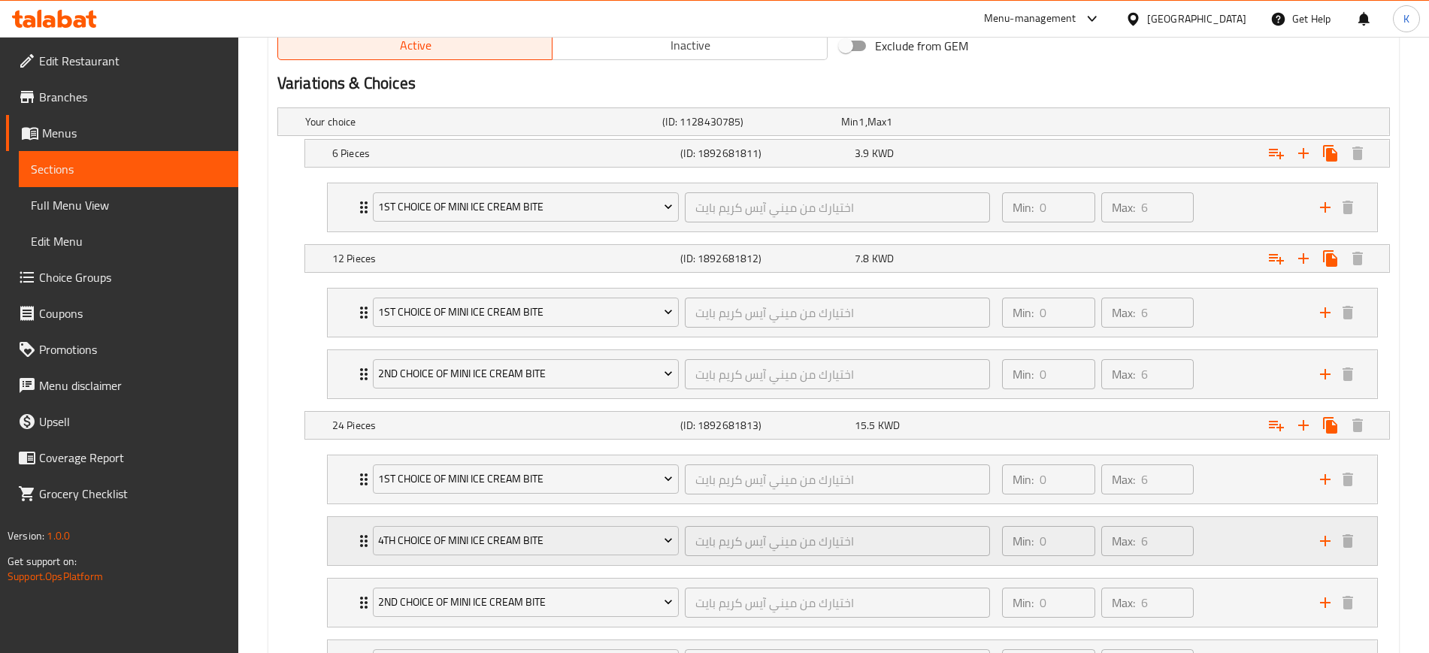
scroll to position [940, 0]
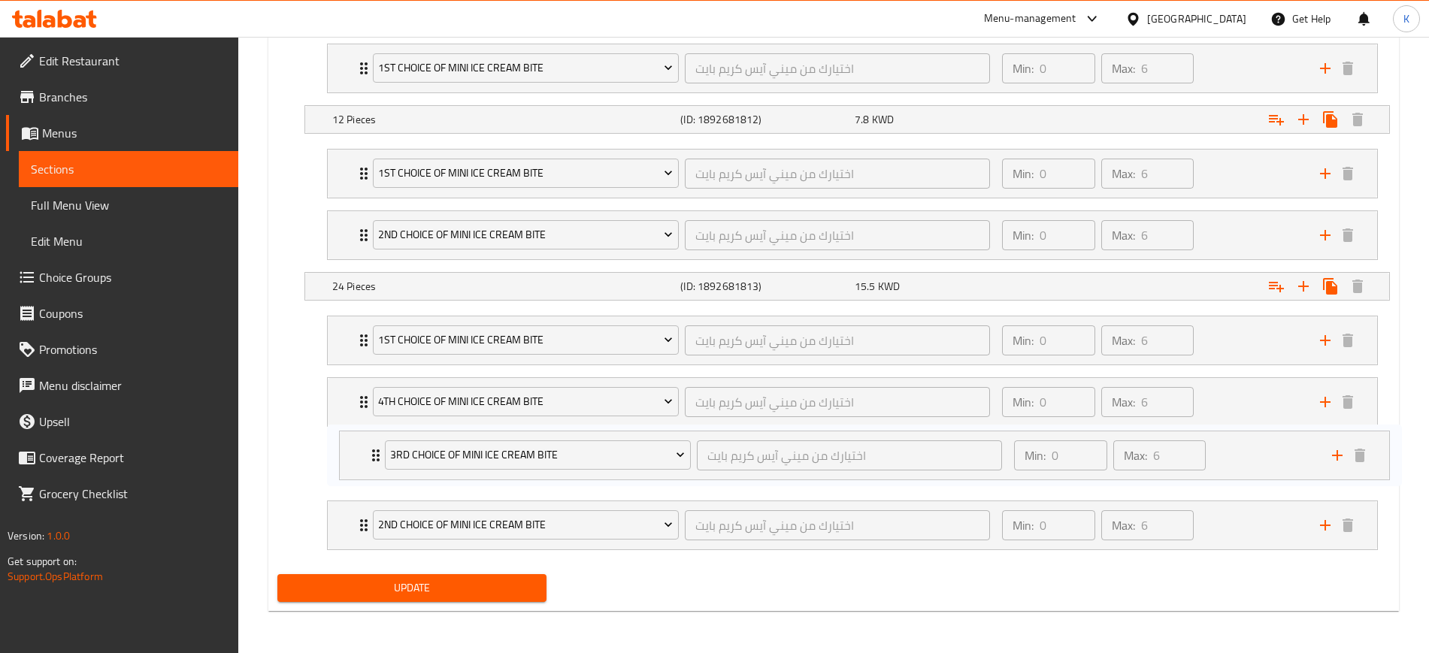
drag, startPoint x: 364, startPoint y: 525, endPoint x: 377, endPoint y: 451, distance: 74.8
click at [377, 451] on div "1st Choice of Mini Ice Cream Bite اختيارك من ميني آيس كريم بايت ​ Min: 0 ​ Max:…" at bounding box center [852, 433] width 1075 height 247
drag, startPoint x: 352, startPoint y: 525, endPoint x: 369, endPoint y: 400, distance: 126.0
click at [369, 400] on div "1st Choice of Mini Ice Cream Bite اختيارك من ميني آيس كريم بايت ​ Min: 0 ​ Max:…" at bounding box center [852, 433] width 1075 height 247
drag, startPoint x: 356, startPoint y: 461, endPoint x: 334, endPoint y: 527, distance: 69.6
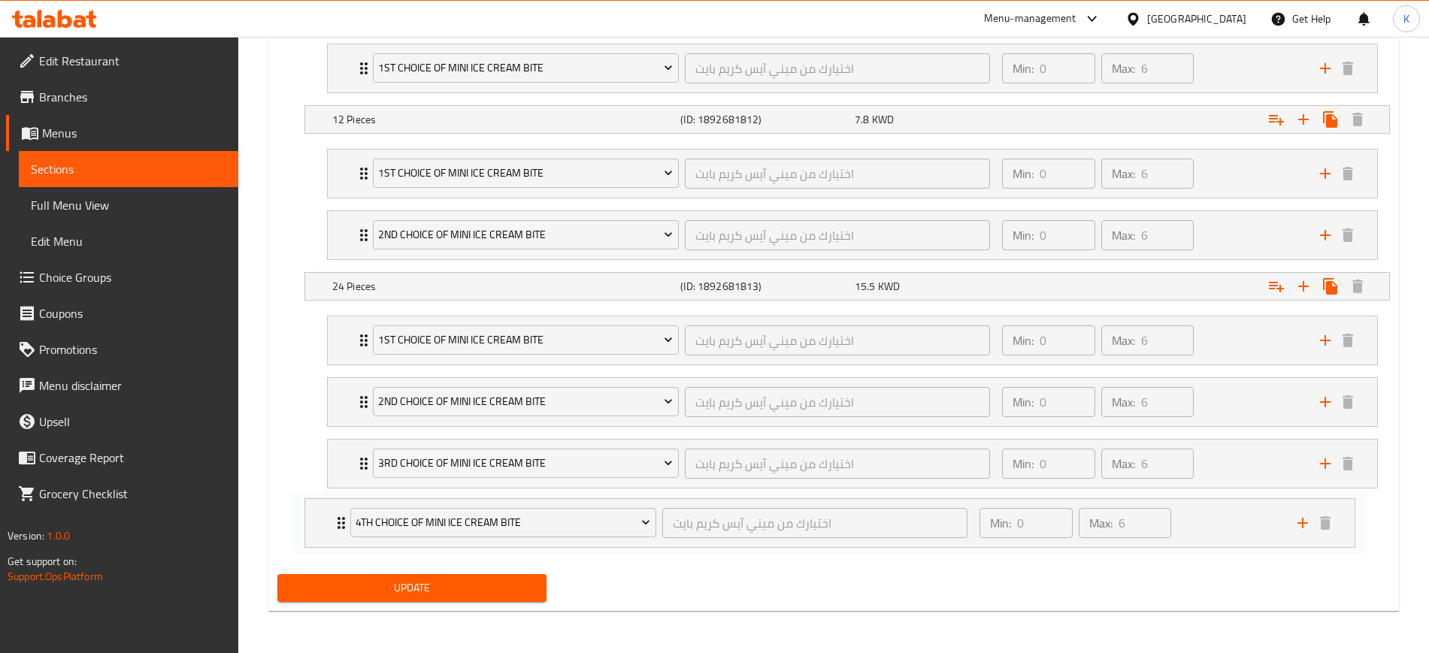
click at [334, 527] on div "1st Choice of Mini Ice Cream Bite اختيارك من ميني آيس كريم بايت ​ Min: 0 ​ Max:…" at bounding box center [852, 433] width 1075 height 247
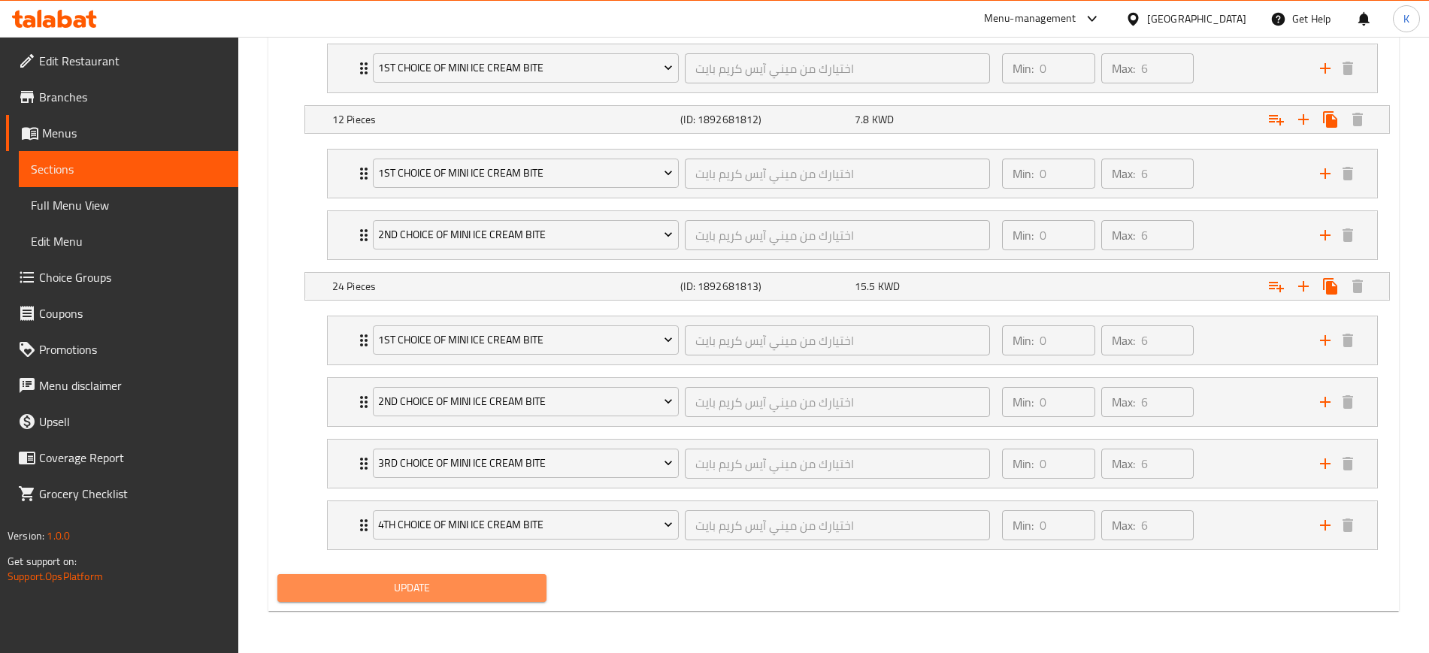
click at [466, 593] on span "Update" at bounding box center [411, 588] width 245 height 19
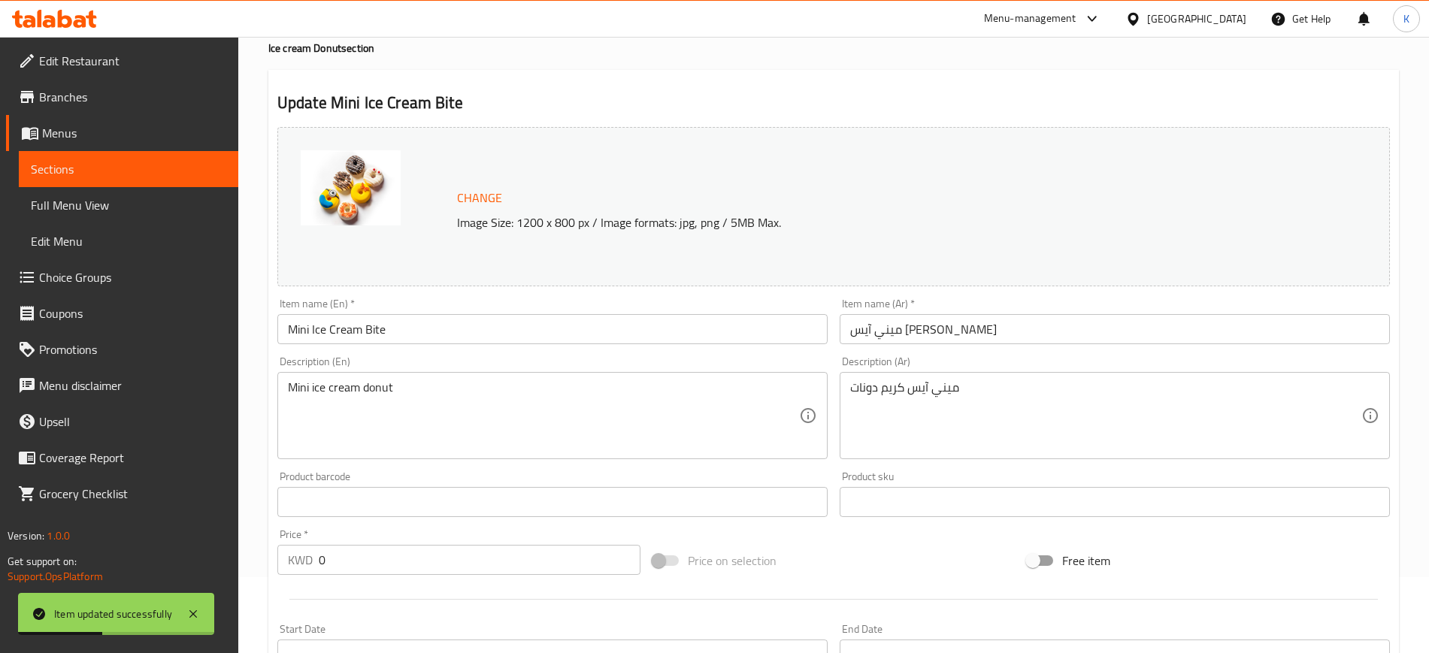
scroll to position [0, 0]
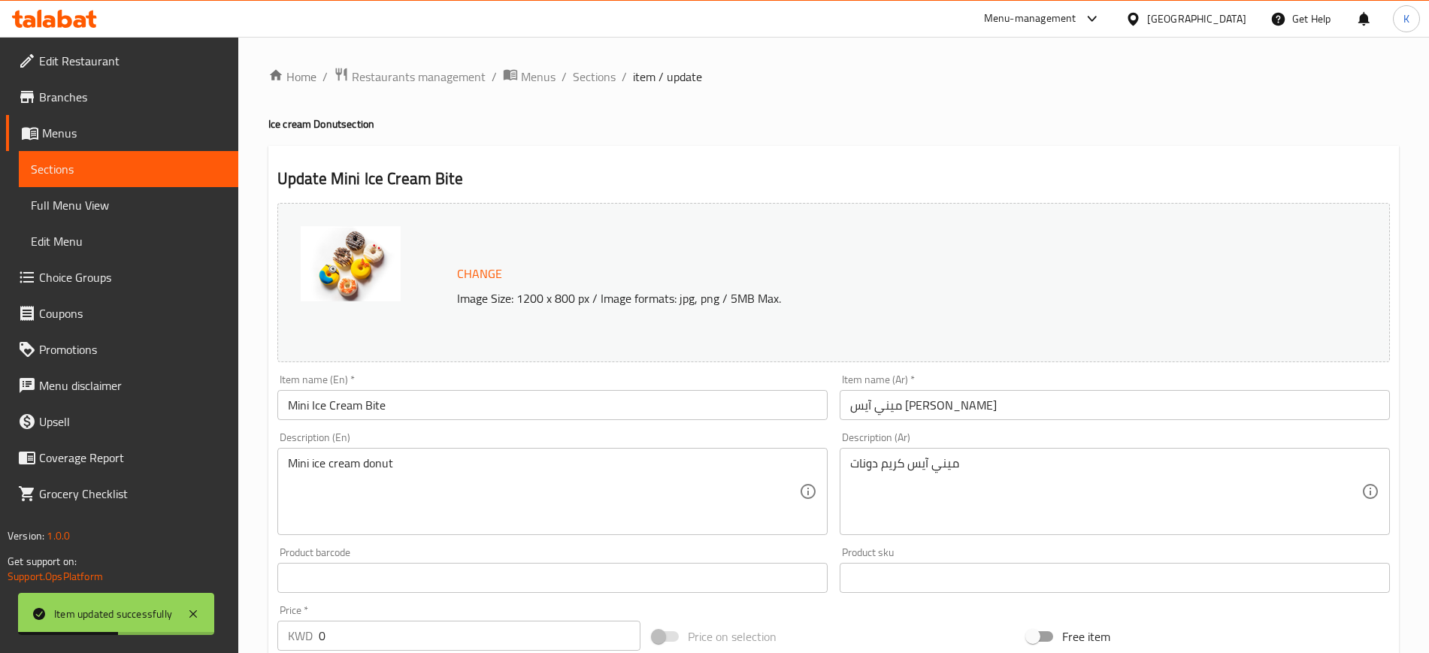
click at [77, 79] on link "Branches" at bounding box center [122, 97] width 232 height 36
